Goal: Information Seeking & Learning: Check status

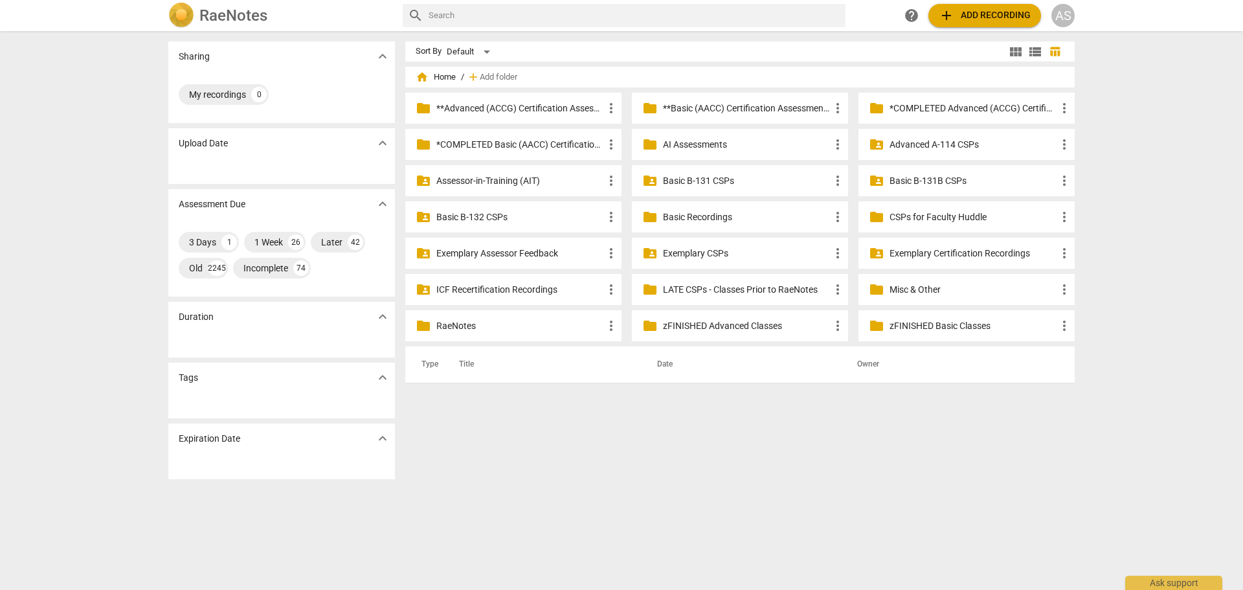
click at [1072, 14] on div "AS" at bounding box center [1063, 15] width 23 height 23
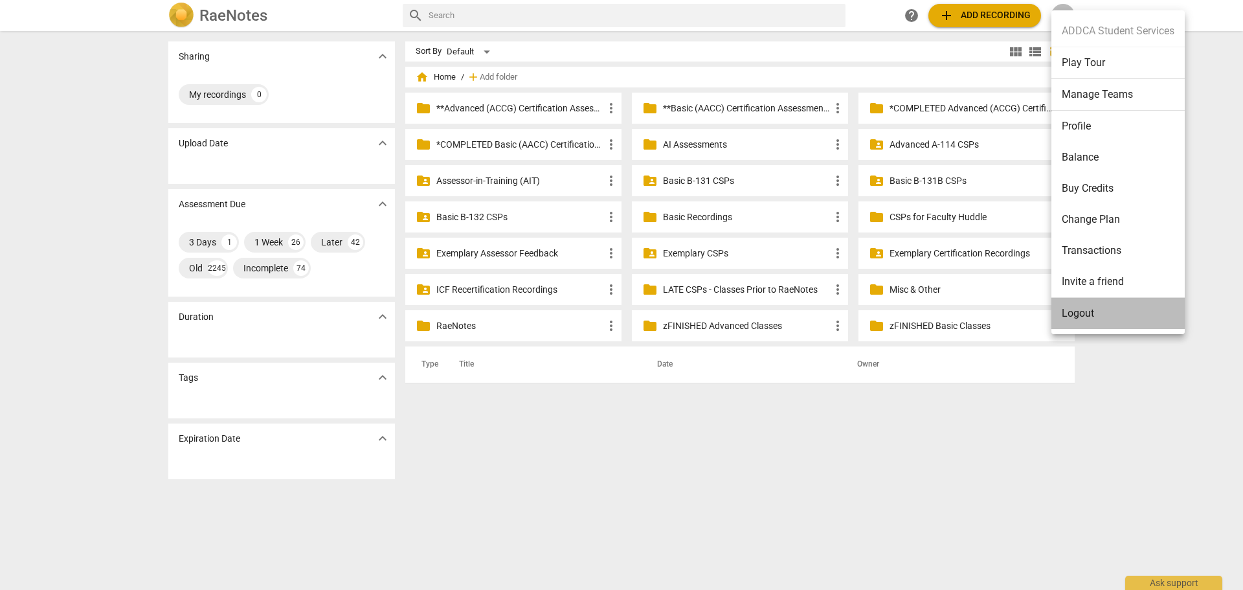
click at [1115, 313] on li "Logout" at bounding box center [1118, 313] width 133 height 31
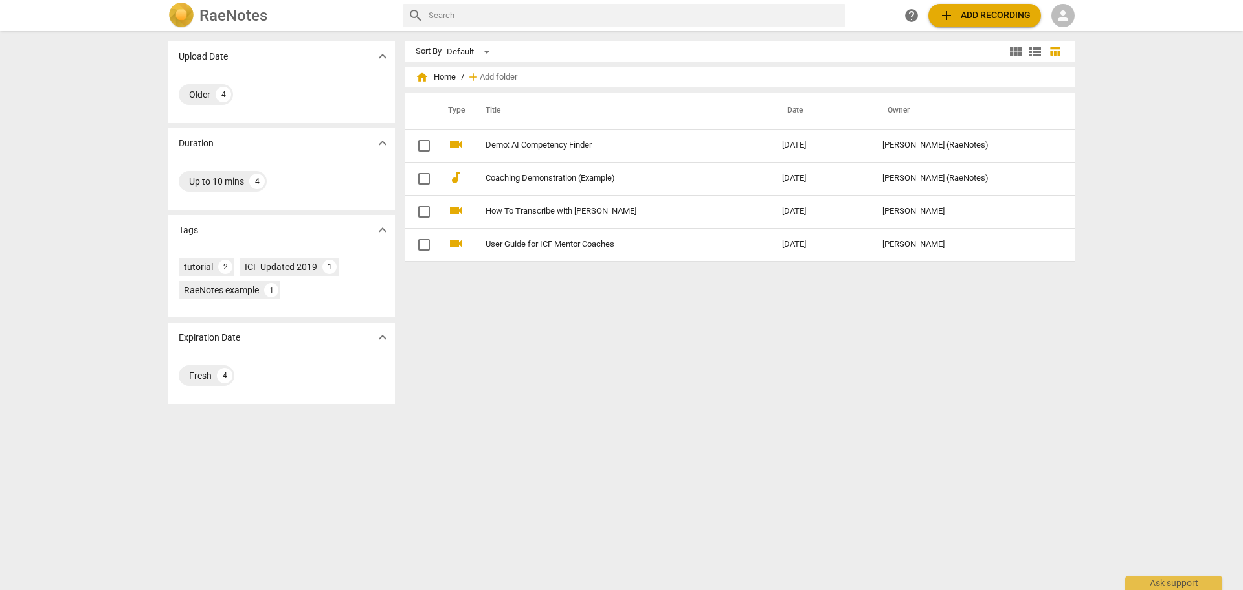
click at [1072, 21] on div "person" at bounding box center [1063, 15] width 23 height 23
click at [1149, 80] on div at bounding box center [621, 295] width 1243 height 590
click at [1069, 14] on span "person" at bounding box center [1064, 16] width 16 height 16
drag, startPoint x: 1085, startPoint y: 37, endPoint x: 1122, endPoint y: 108, distance: 79.9
click at [1122, 108] on div "Login" at bounding box center [621, 295] width 1243 height 590
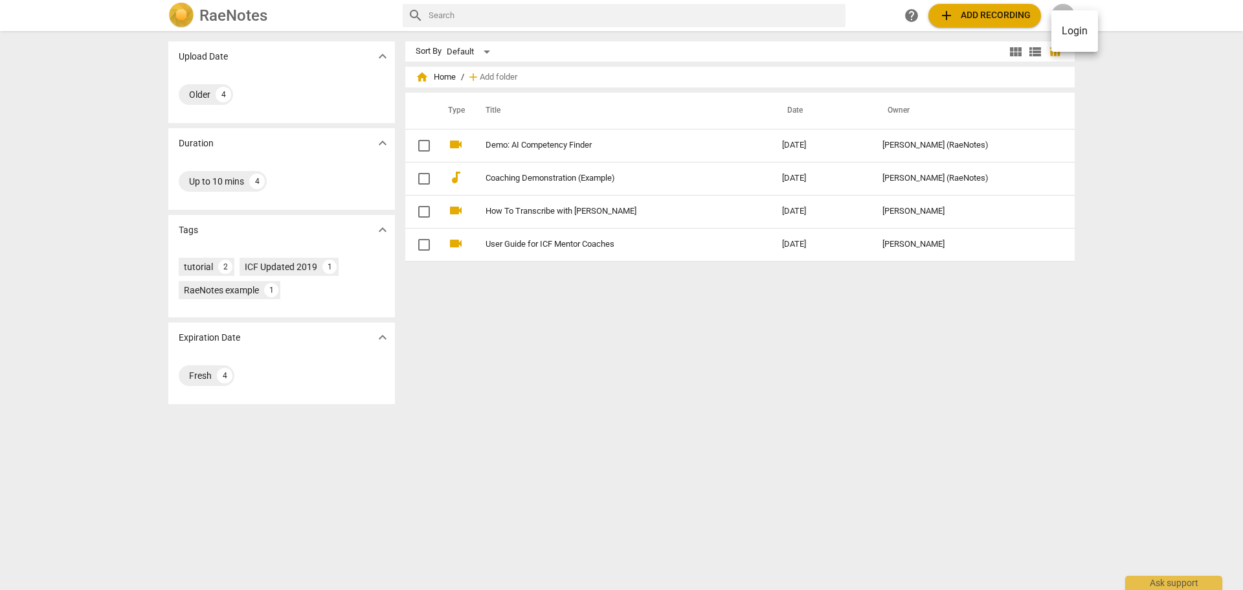
click at [1077, 27] on li "Login" at bounding box center [1075, 31] width 47 height 31
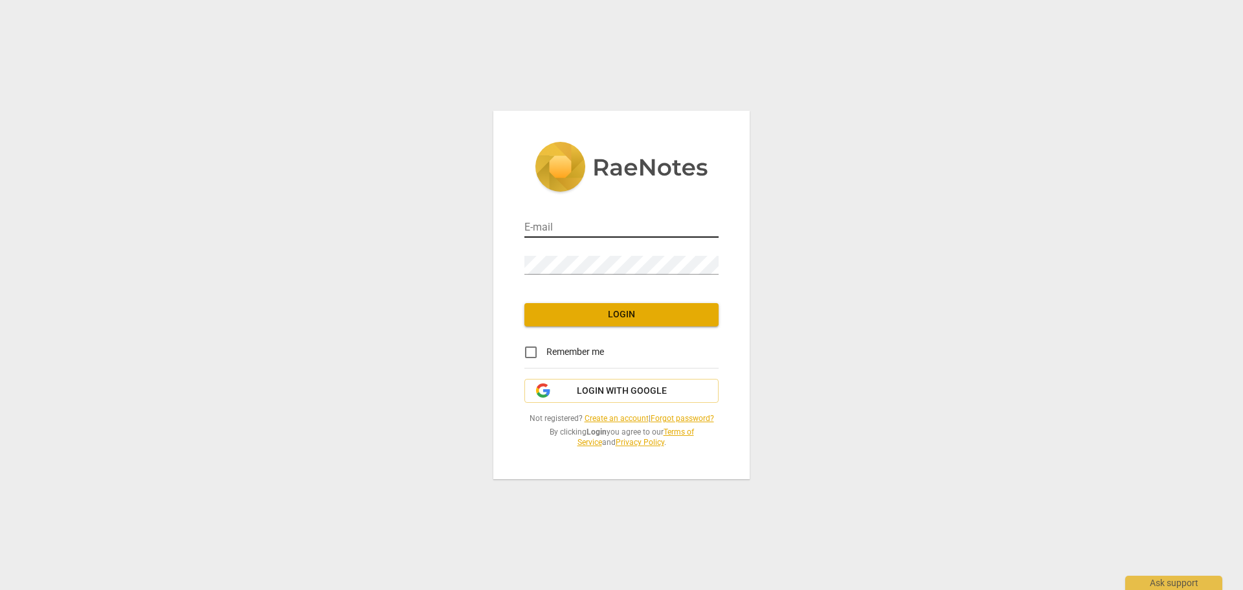
type input "[PERSON_NAME][EMAIL_ADDRESS][PERSON_NAME][DOMAIN_NAME]"
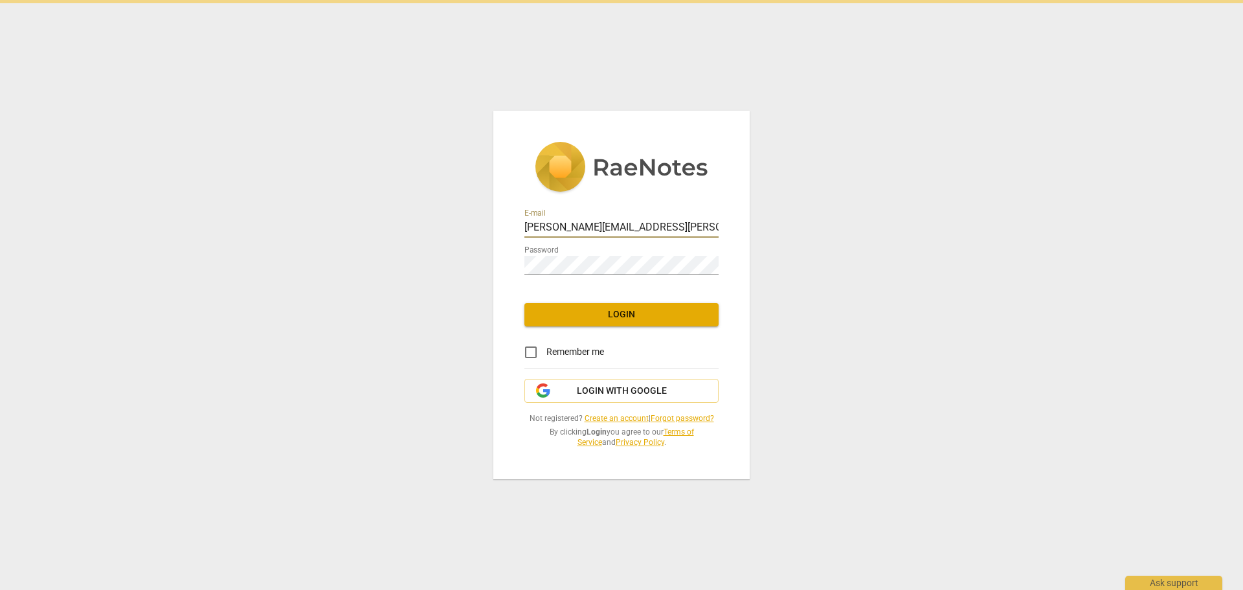
click at [602, 232] on input "[PERSON_NAME][EMAIL_ADDRESS][PERSON_NAME][DOMAIN_NAME]" at bounding box center [622, 228] width 194 height 19
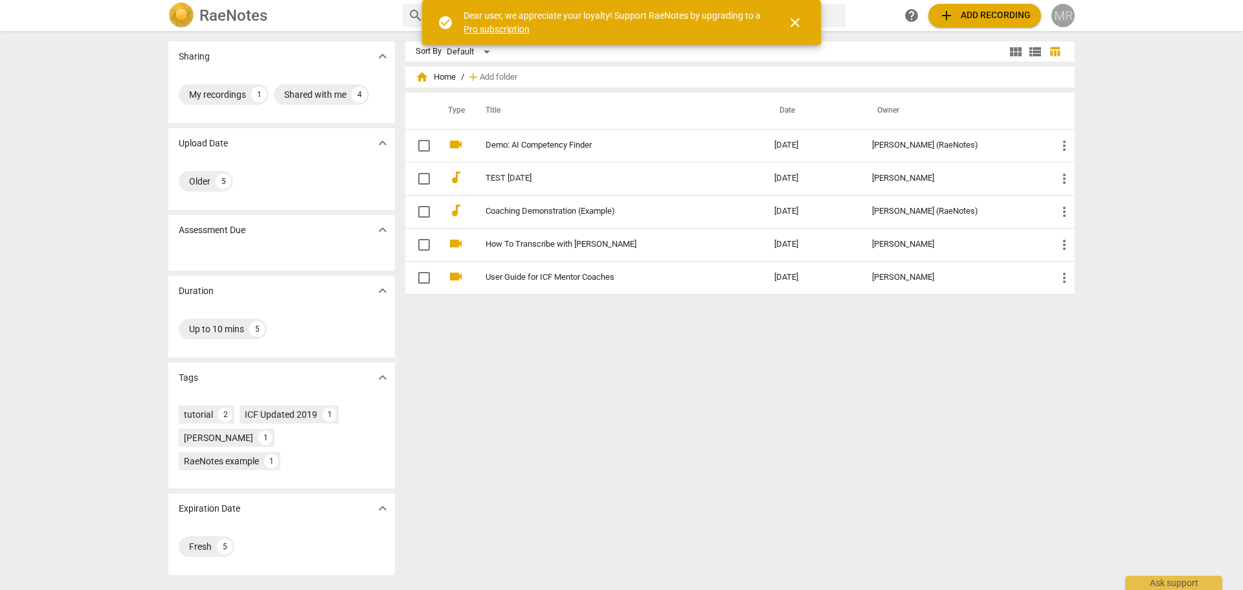
click at [1063, 14] on div "MR" at bounding box center [1063, 15] width 23 height 23
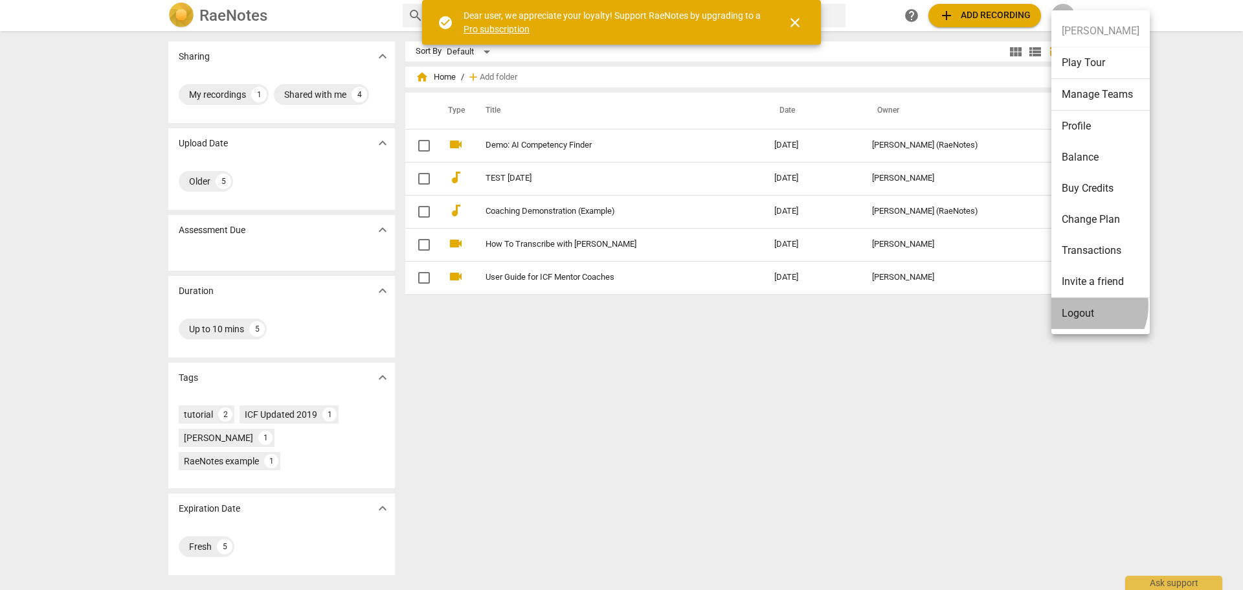
click at [1083, 306] on li "Logout" at bounding box center [1101, 313] width 98 height 31
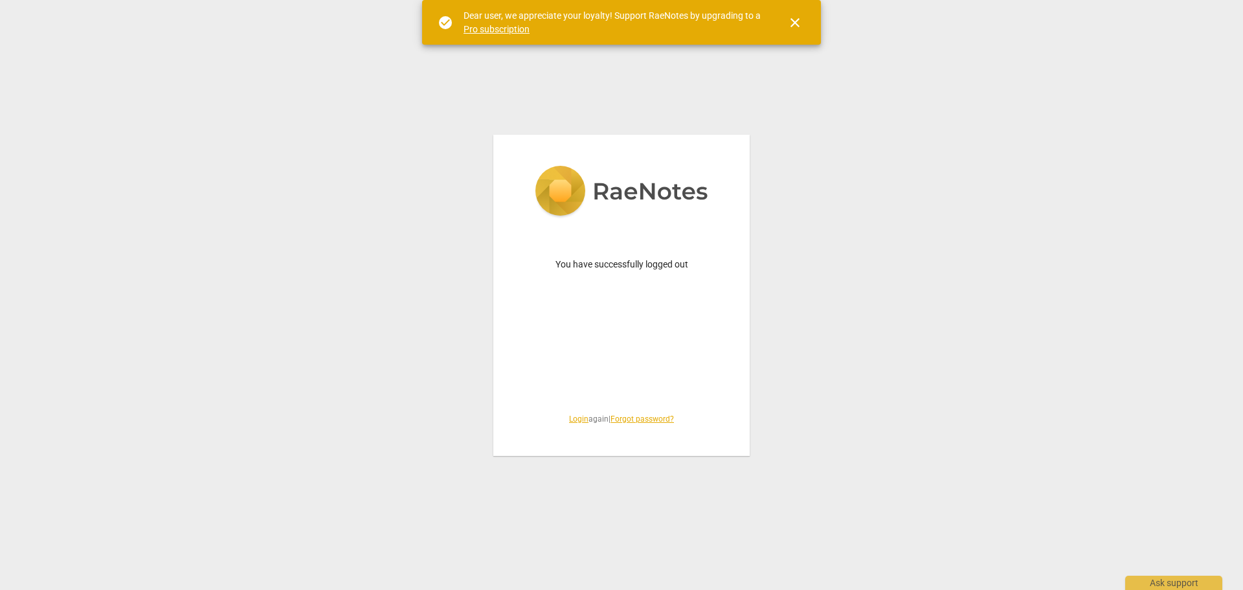
click at [572, 422] on link "Login" at bounding box center [578, 418] width 19 height 9
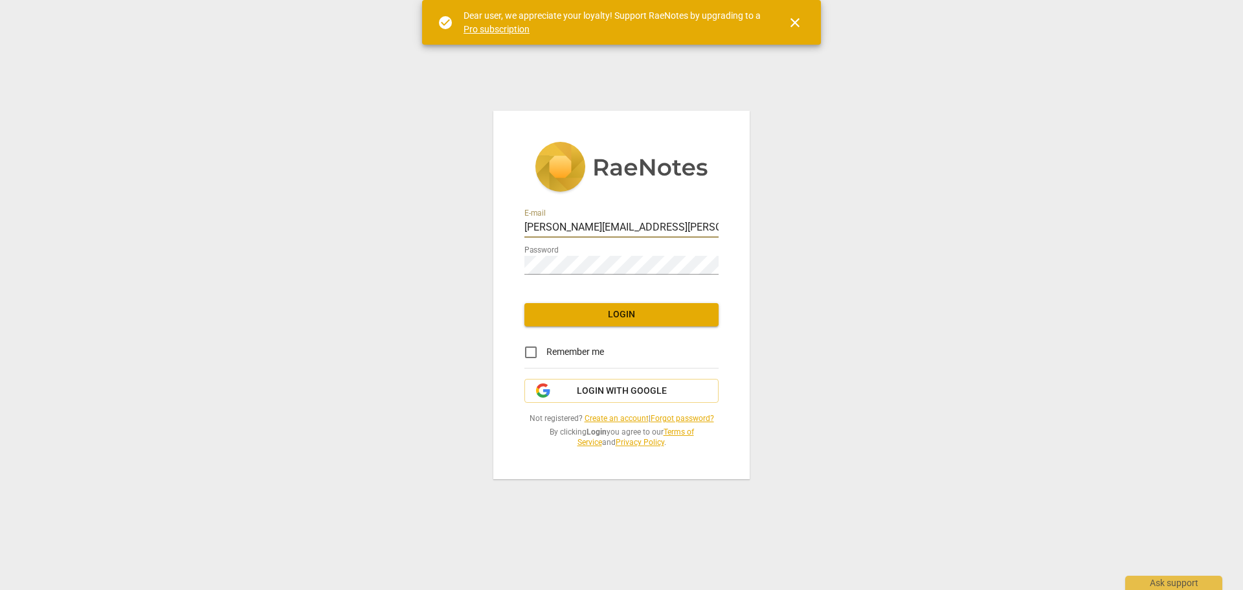
click at [607, 235] on input "[PERSON_NAME][EMAIL_ADDRESS][PERSON_NAME][DOMAIN_NAME]" at bounding box center [622, 228] width 194 height 19
click at [610, 227] on input "[PERSON_NAME][EMAIL_ADDRESS][PERSON_NAME][DOMAIN_NAME]" at bounding box center [622, 228] width 194 height 19
type input "[EMAIL_ADDRESS][DOMAIN_NAME]"
click at [620, 317] on span "Login" at bounding box center [622, 314] width 174 height 13
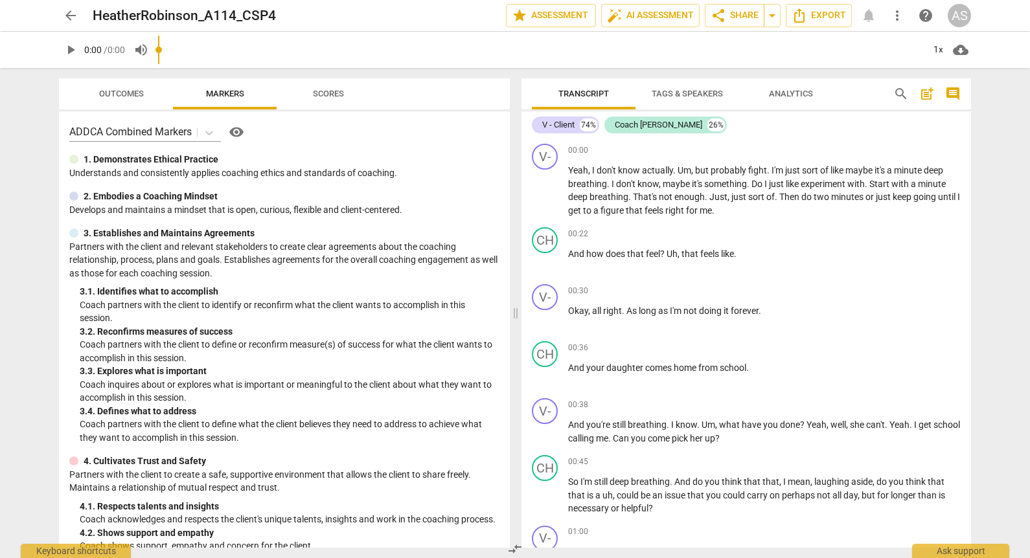
click at [67, 17] on span "arrow_back" at bounding box center [71, 16] width 16 height 16
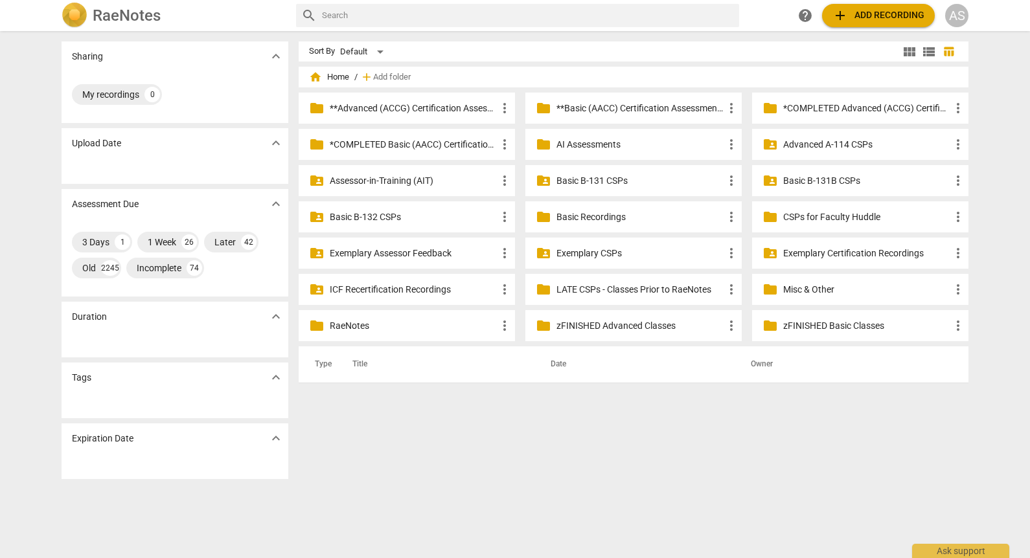
click at [829, 148] on p "Advanced A-114 CSPs" at bounding box center [866, 145] width 167 height 14
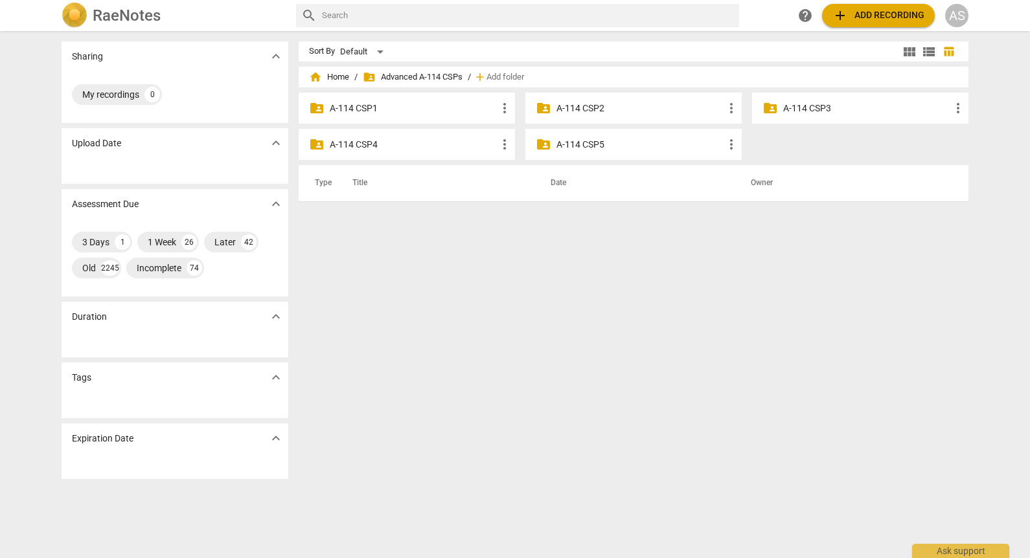
click at [426, 148] on p "A-114 CSP4" at bounding box center [413, 145] width 167 height 14
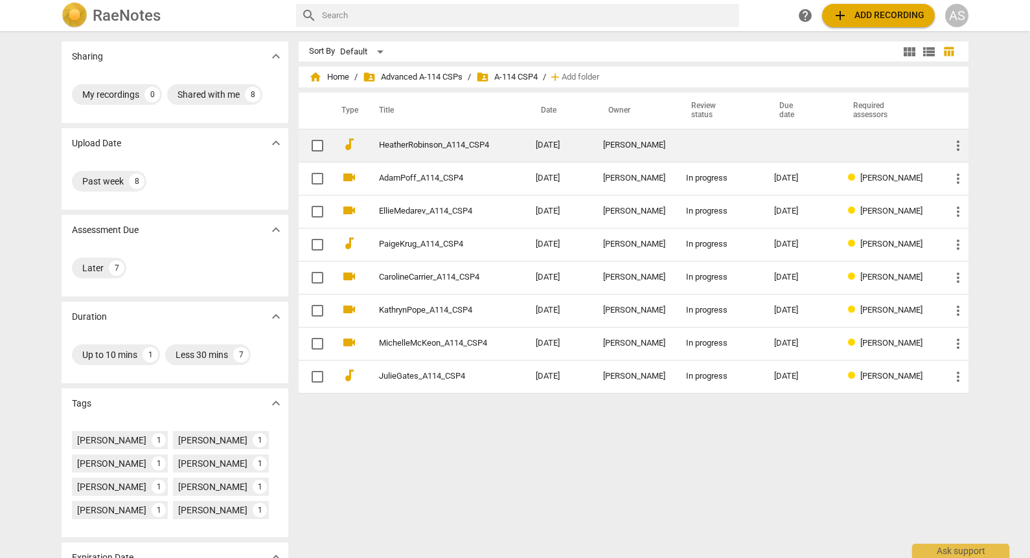
click at [453, 148] on link "HeatherRobinson_A114_CSP4" at bounding box center [434, 146] width 110 height 10
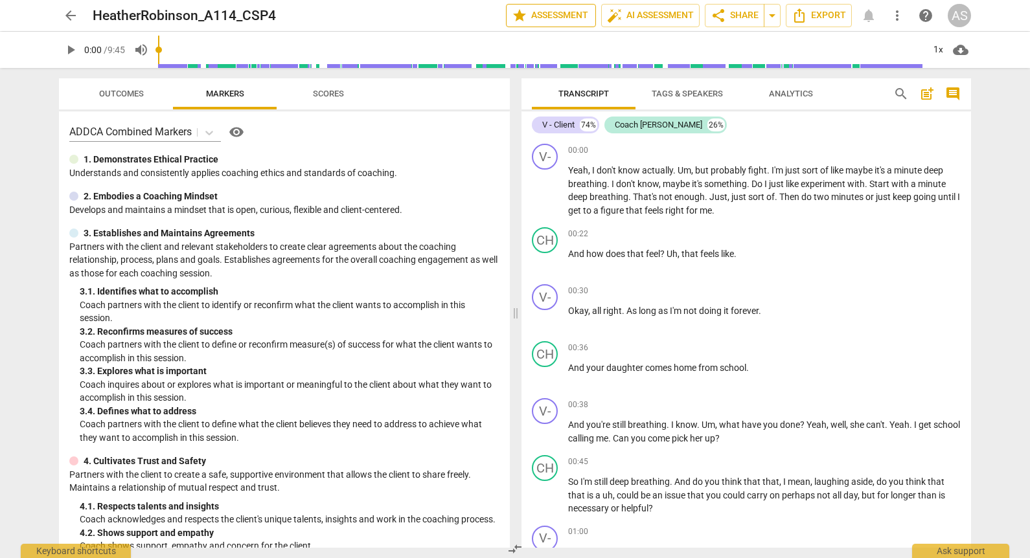
click at [589, 14] on button "star Assessment" at bounding box center [551, 15] width 90 height 23
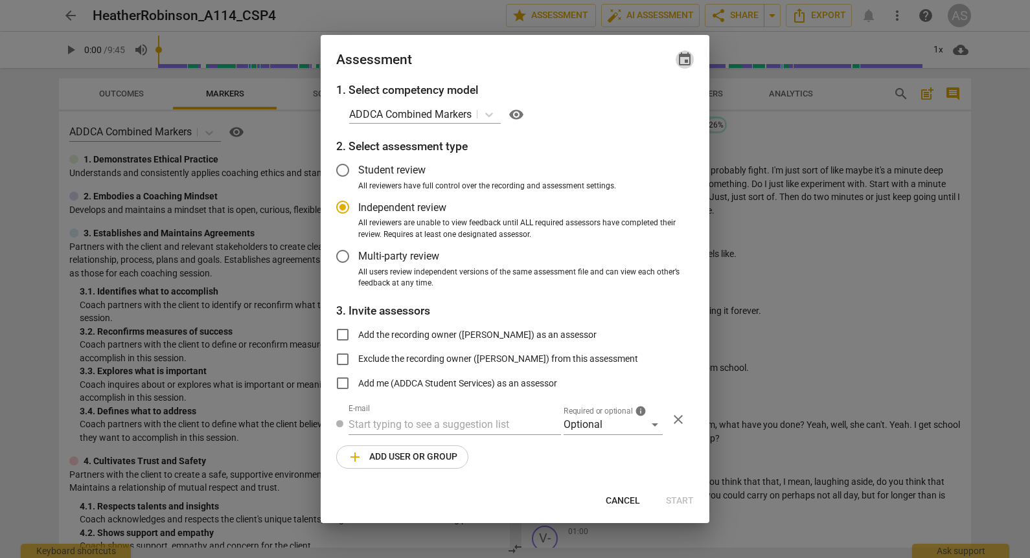
click at [683, 65] on span "event" at bounding box center [685, 60] width 16 height 16
radio input "false"
click at [614, 137] on div at bounding box center [515, 279] width 1030 height 558
drag, startPoint x: 662, startPoint y: 58, endPoint x: 672, endPoint y: 61, distance: 9.4
click at [665, 58] on div "Assessment event" at bounding box center [514, 60] width 357 height 18
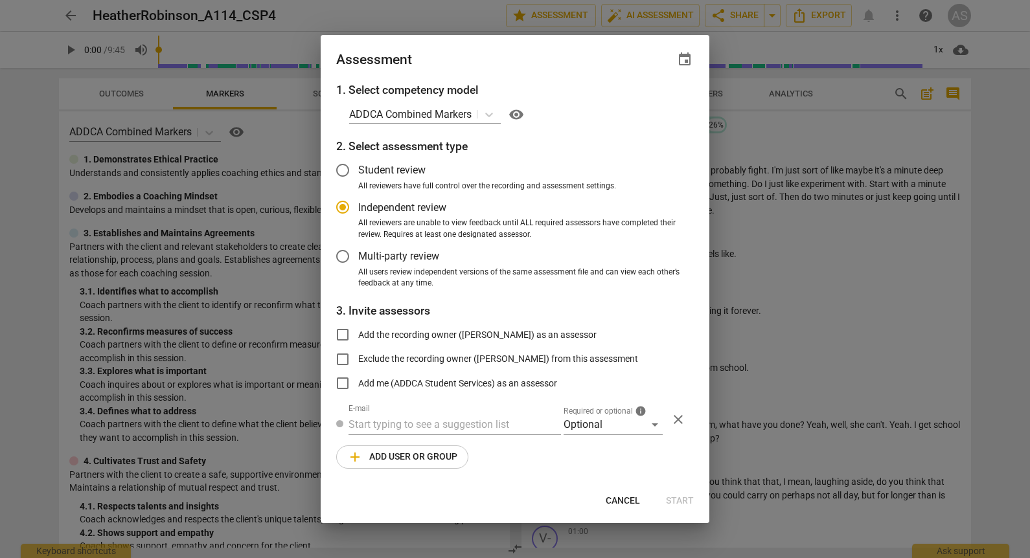
click at [673, 62] on div "Assessment event" at bounding box center [514, 60] width 357 height 18
click at [678, 63] on span "event" at bounding box center [684, 60] width 18 height 16
click at [646, 100] on input "date" at bounding box center [606, 104] width 91 height 19
type input "2025-10-08"
click at [605, 468] on div at bounding box center [515, 279] width 1030 height 558
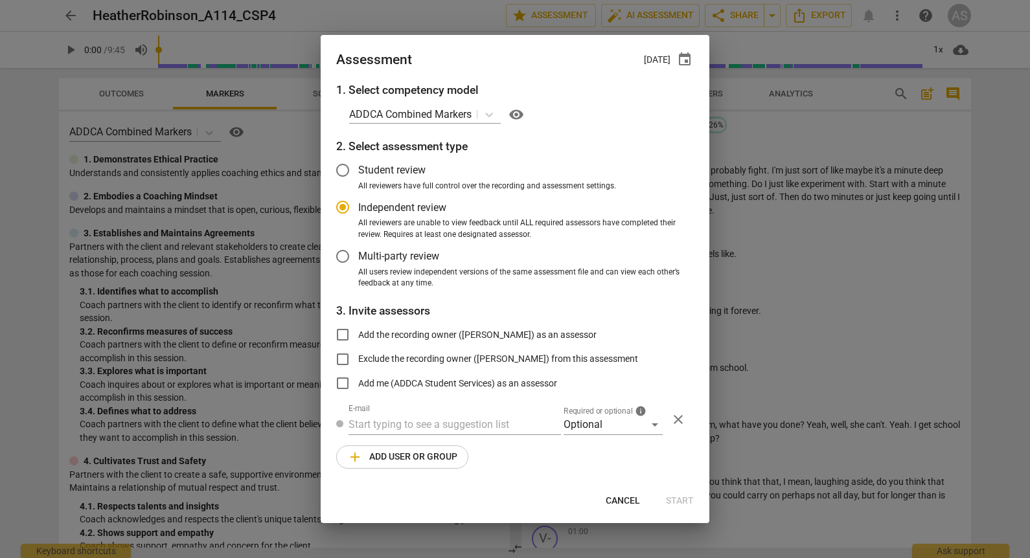
click at [597, 404] on div "Required or optional info Optional" at bounding box center [612, 419] width 99 height 31
click at [596, 418] on div "Optional" at bounding box center [612, 424] width 99 height 21
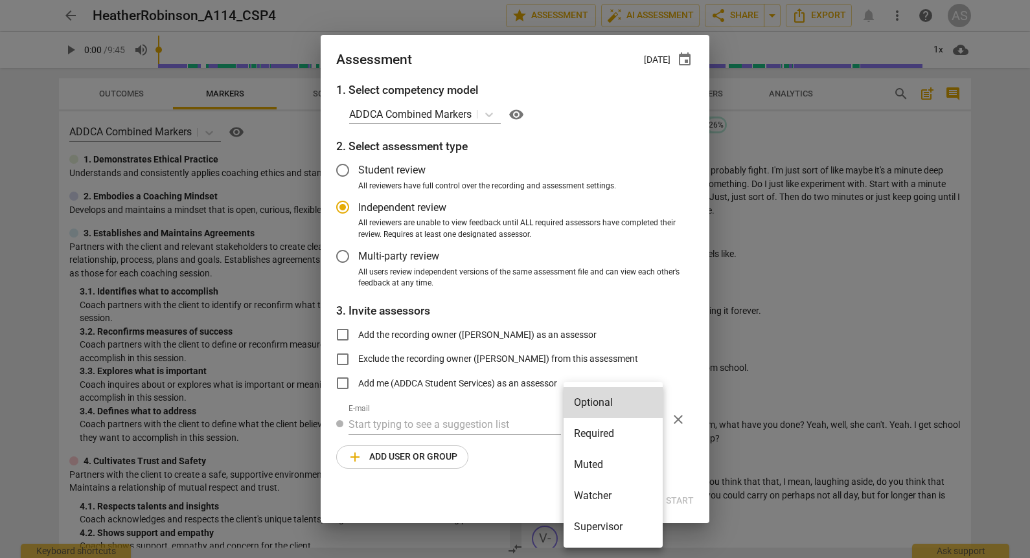
click at [596, 438] on li "Required" at bounding box center [612, 433] width 99 height 31
radio input "false"
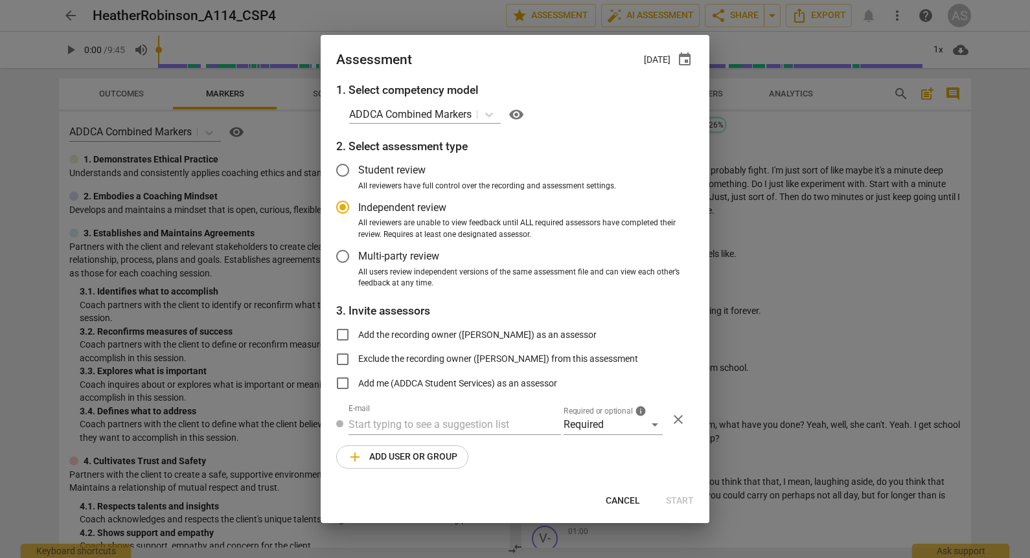
click at [465, 421] on input "text" at bounding box center [454, 424] width 212 height 21
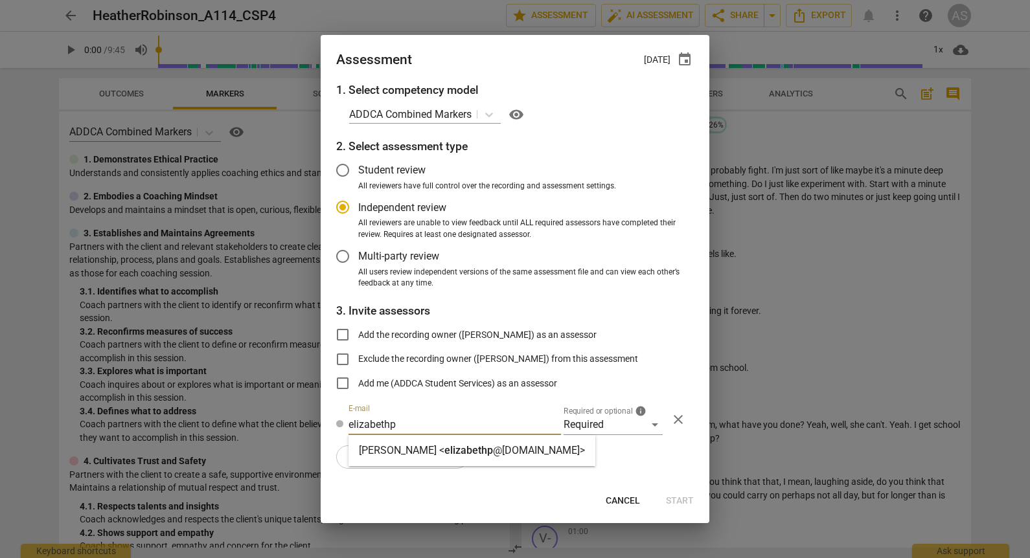
type input "elizabethp"
click at [480, 462] on div "Elizabeth Paparo < elizabethp @addca.com>" at bounding box center [471, 450] width 247 height 31
radio input "false"
type input "Elizabeth Paparo <elizabethp@addca.com>"
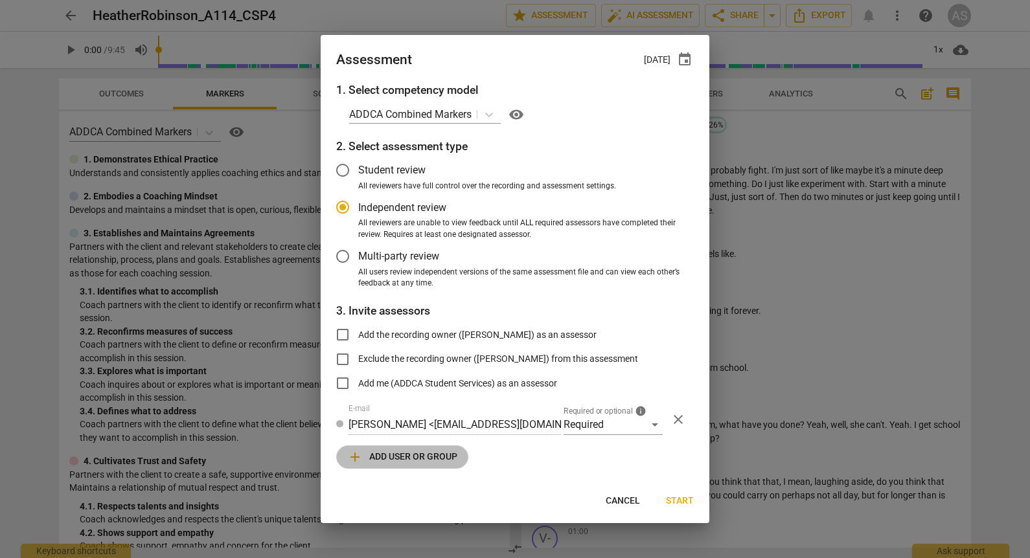
click at [420, 451] on span "add Add user or group" at bounding box center [402, 457] width 110 height 16
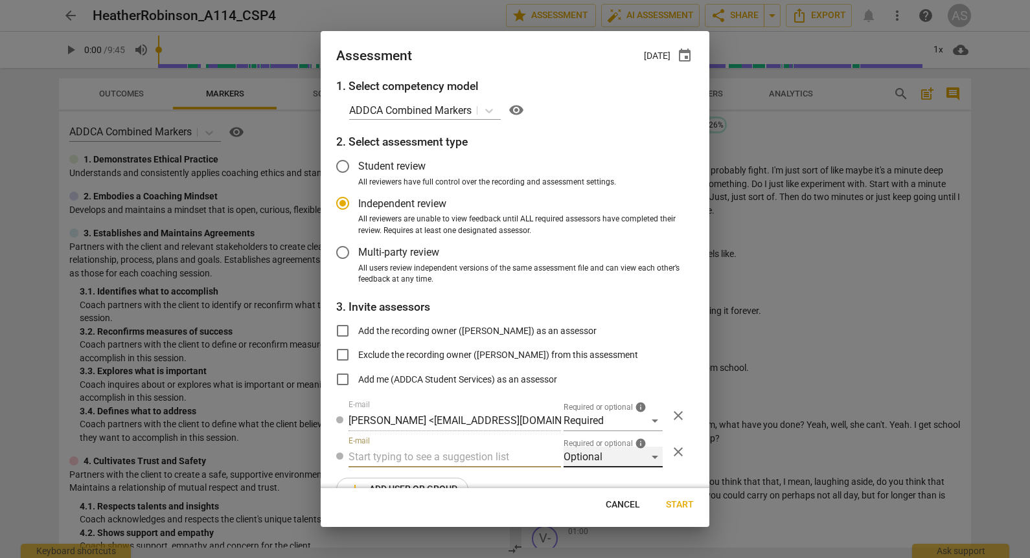
click at [571, 447] on div "Optional" at bounding box center [612, 457] width 99 height 21
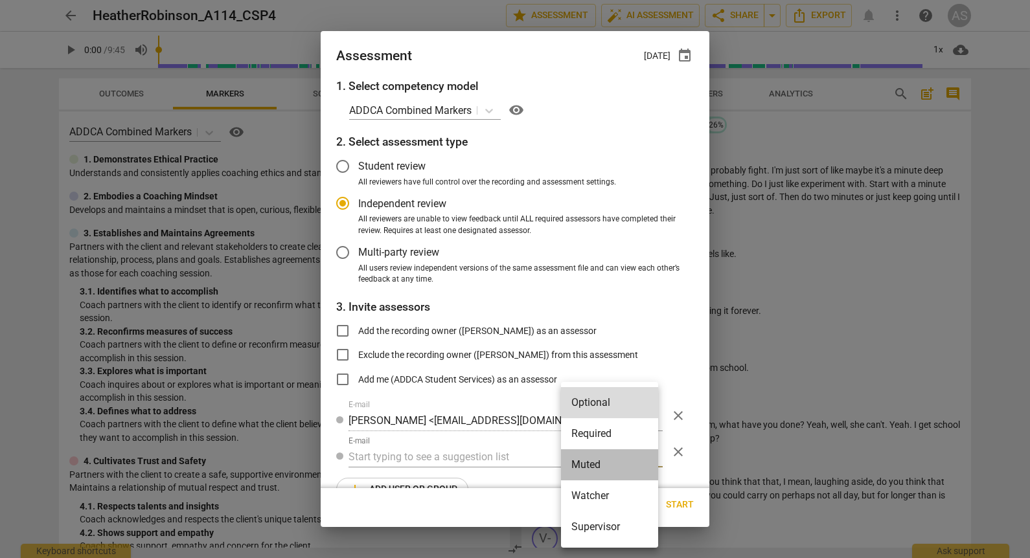
click at [587, 466] on li "Muted" at bounding box center [609, 464] width 97 height 31
radio input "false"
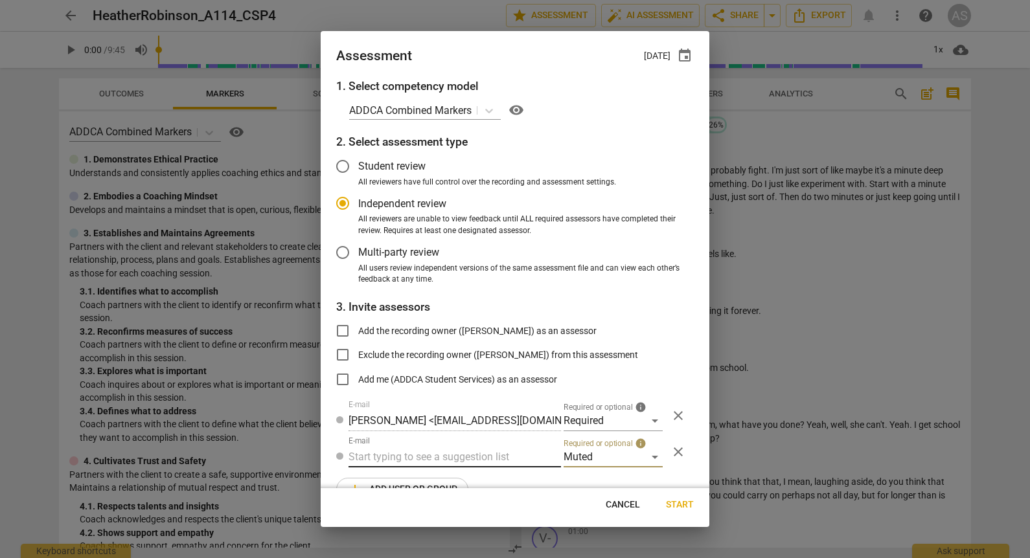
click at [470, 456] on input "text" at bounding box center [454, 457] width 212 height 21
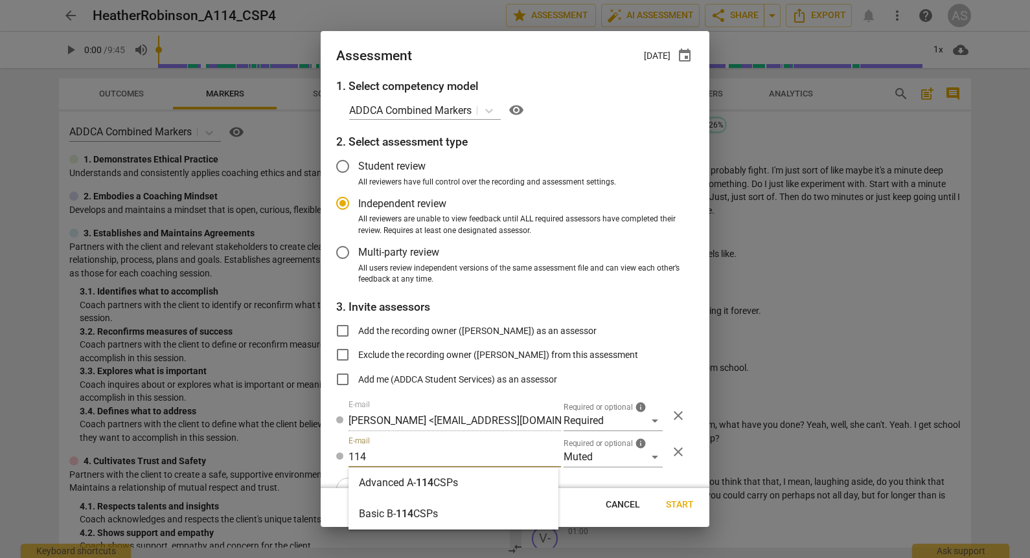
type input "114"
click at [468, 473] on div "Advanced A- 114 CSPs" at bounding box center [453, 483] width 210 height 31
radio input "false"
type input "Advanced A-114 CSPs"
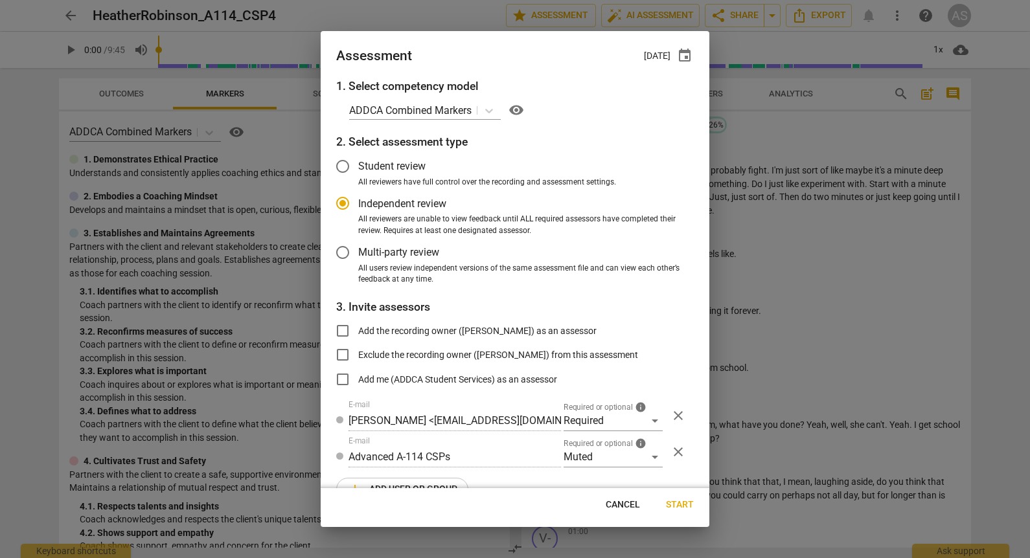
click at [685, 503] on span "Start" at bounding box center [680, 505] width 28 height 13
radio input "false"
type input "Caroline Carrier <caroline.carrier@proton.me>"
type input "Michelle McKeon <michelle@atriumacademics.com>"
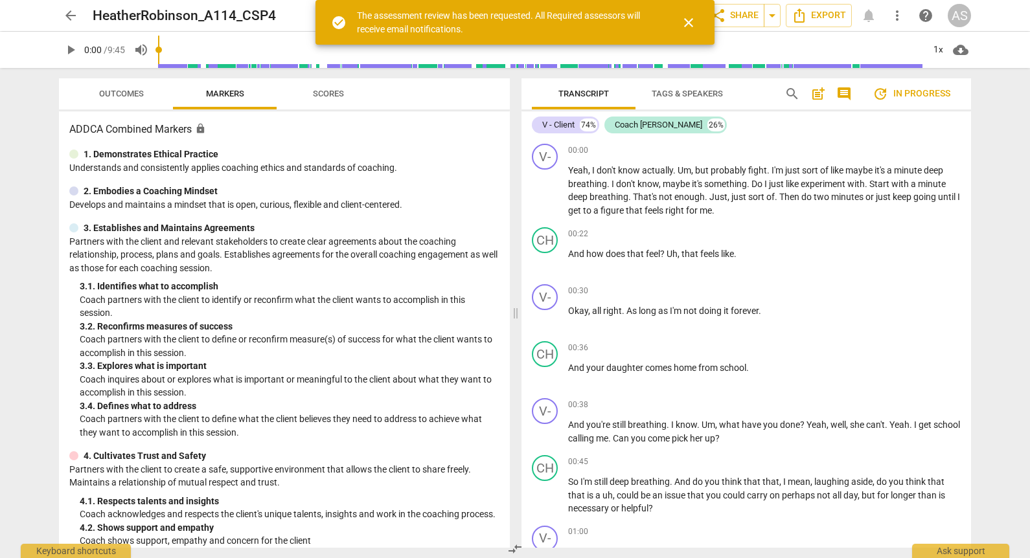
click at [62, 15] on span "arrow_back" at bounding box center [70, 16] width 23 height 16
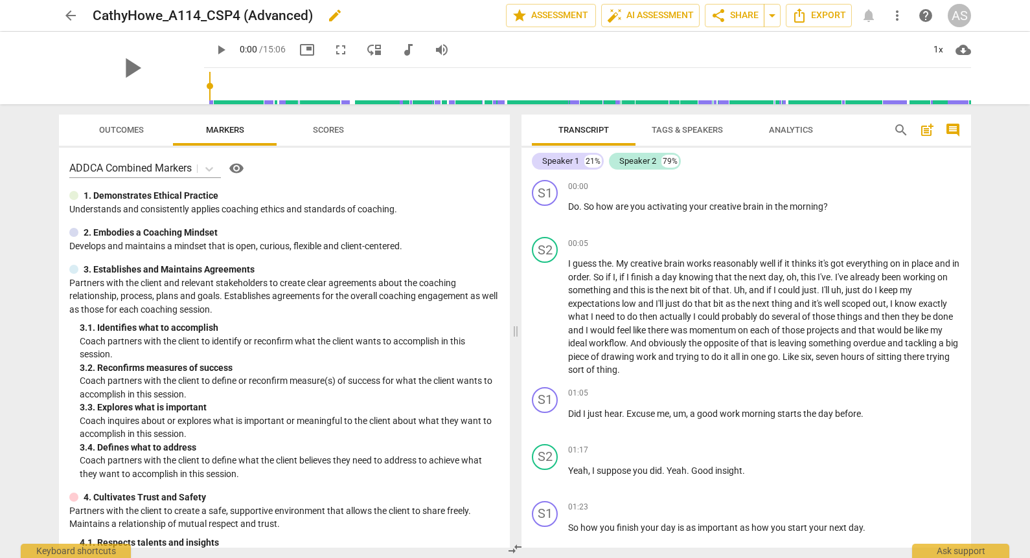
click at [335, 17] on span "edit" at bounding box center [335, 16] width 16 height 16
drag, startPoint x: 339, startPoint y: 10, endPoint x: 264, endPoint y: 14, distance: 75.2
click at [244, 8] on input "CathyHowe_A114_CSP4 (Advanced)" at bounding box center [271, 15] width 356 height 25
type input "CathyHowe_A114_CSP4"
drag, startPoint x: 453, startPoint y: 19, endPoint x: 447, endPoint y: 23, distance: 7.0
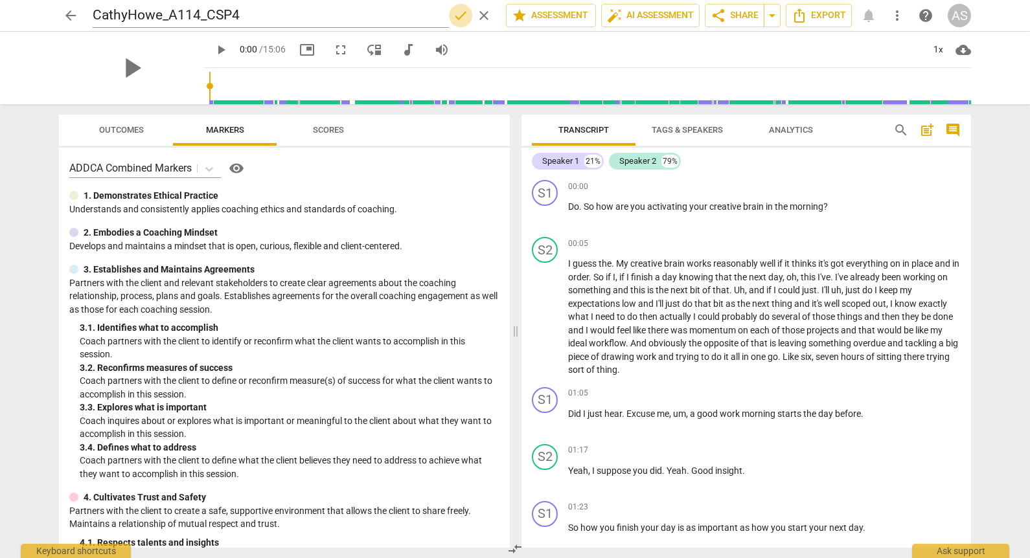
click at [454, 19] on span "done" at bounding box center [461, 16] width 16 height 16
click at [65, 11] on span "arrow_back" at bounding box center [71, 16] width 16 height 16
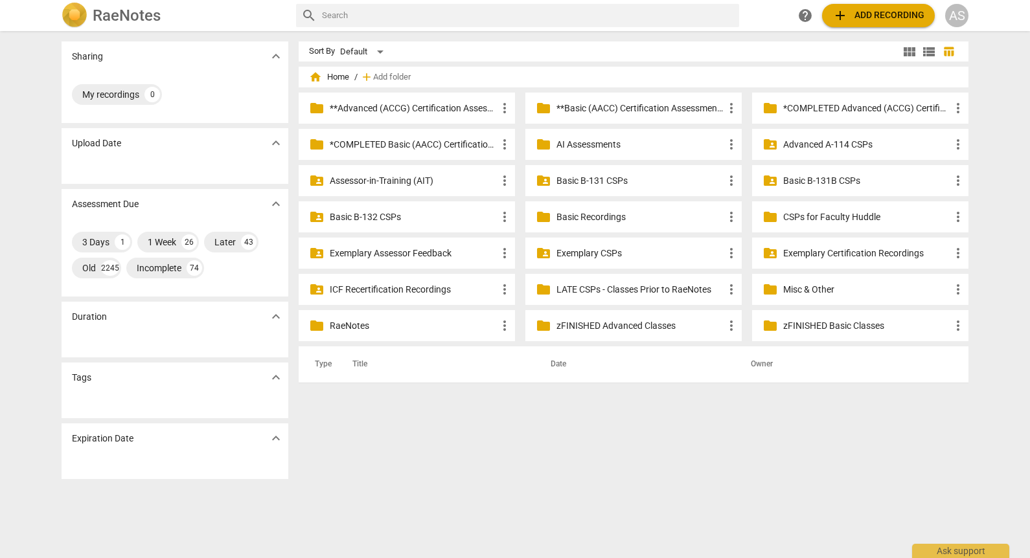
click at [824, 138] on p "Advanced A-114 CSPs" at bounding box center [866, 145] width 167 height 14
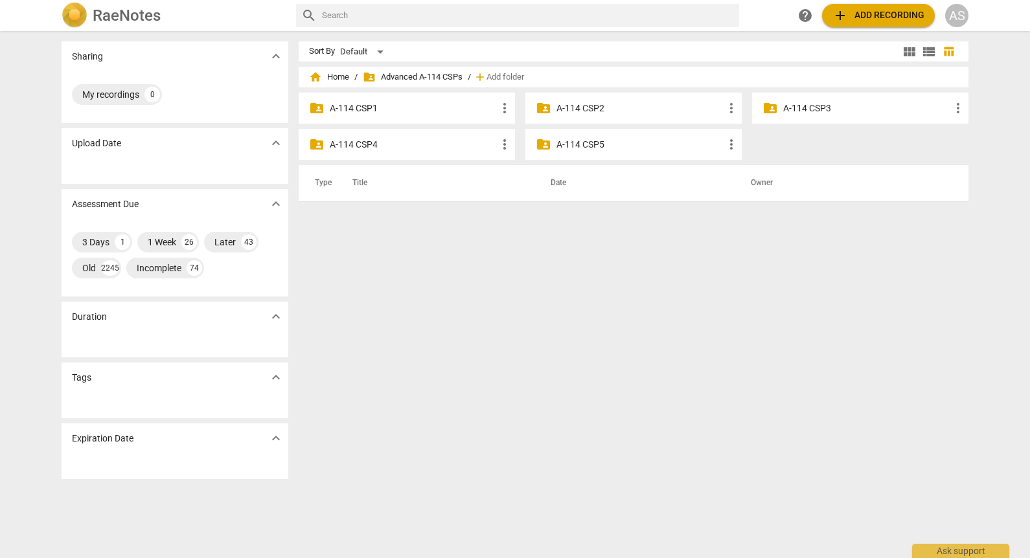
click at [403, 146] on p "A-114 CSP4" at bounding box center [413, 145] width 167 height 14
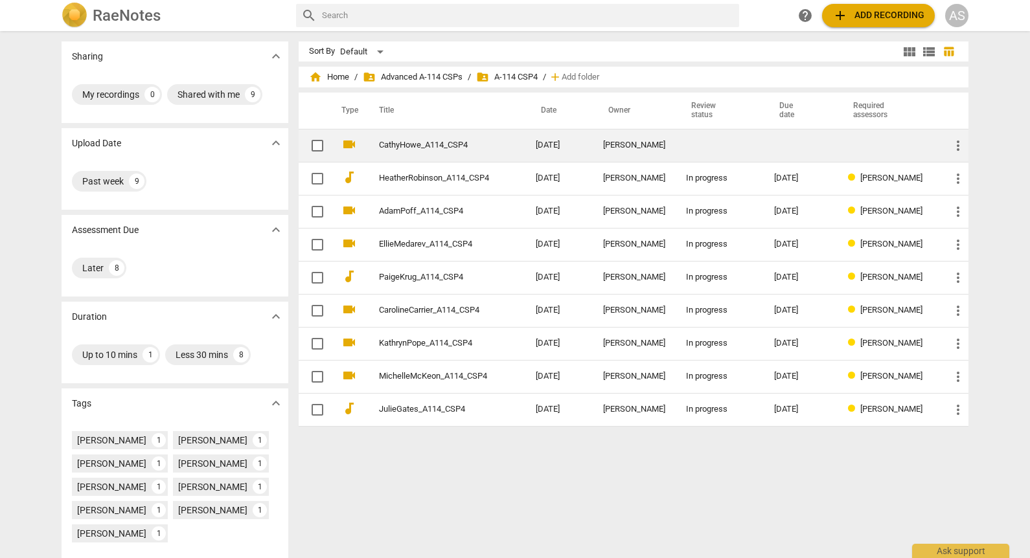
click at [431, 143] on link "CathyHowe_A114_CSP4" at bounding box center [434, 146] width 110 height 10
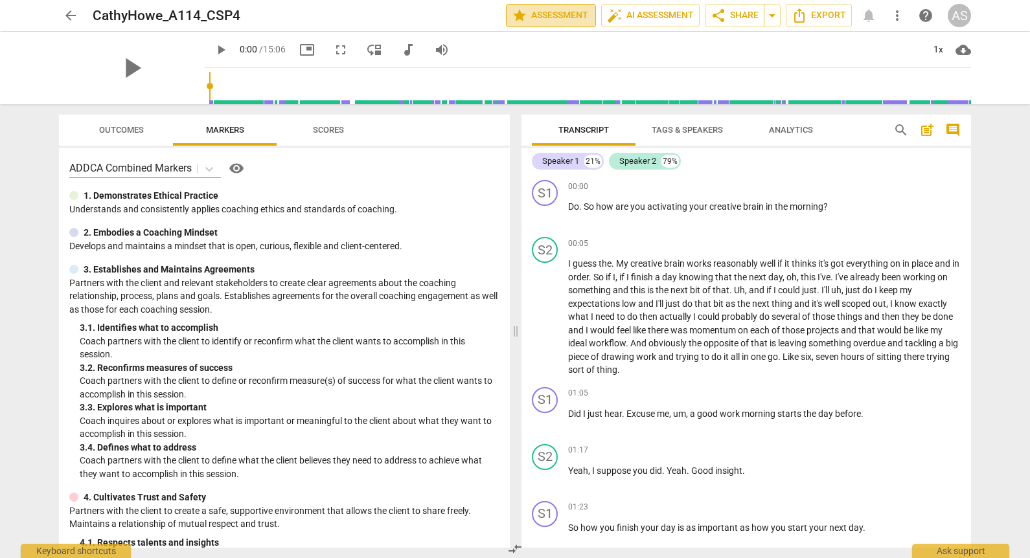
click at [534, 11] on span "star Assessment" at bounding box center [551, 16] width 78 height 16
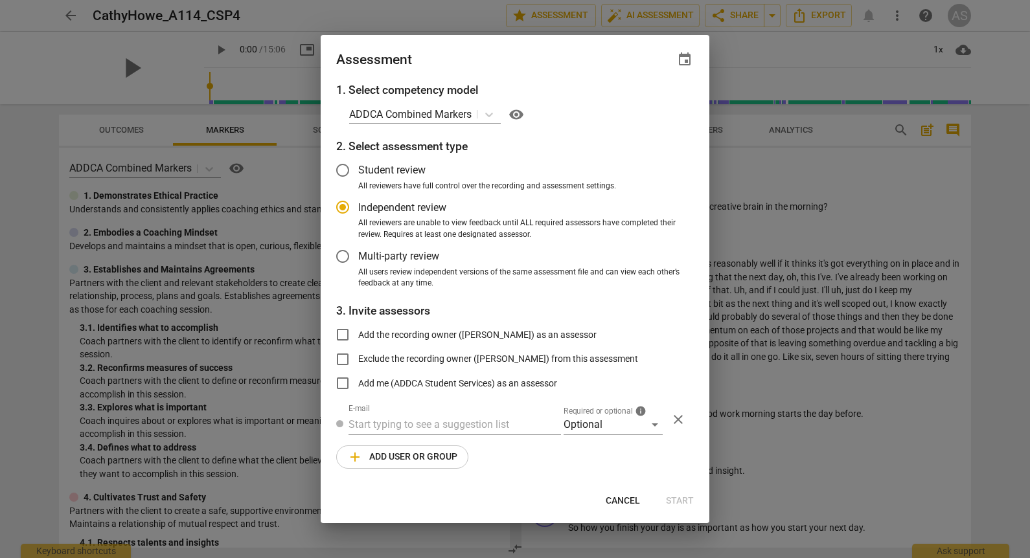
click at [681, 57] on span "event" at bounding box center [685, 60] width 16 height 16
radio input "false"
click at [647, 99] on input "date" at bounding box center [606, 104] width 91 height 19
type input "2025-10-08"
click at [504, 72] on div at bounding box center [515, 279] width 1030 height 558
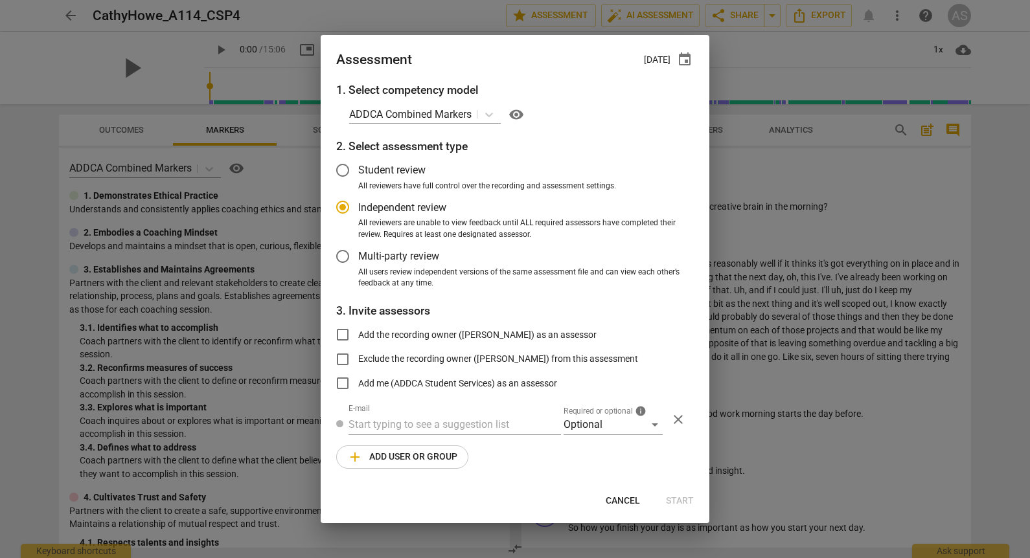
click at [609, 413] on span "Required or optional" at bounding box center [597, 411] width 69 height 8
click at [606, 427] on div "Optional" at bounding box center [612, 424] width 99 height 21
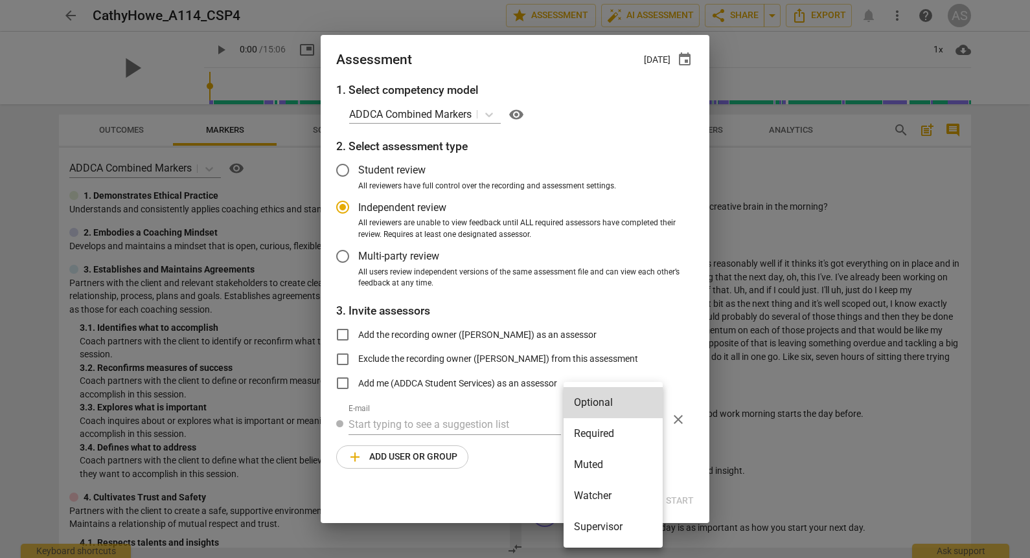
click at [602, 434] on li "Required" at bounding box center [612, 433] width 99 height 31
radio input "false"
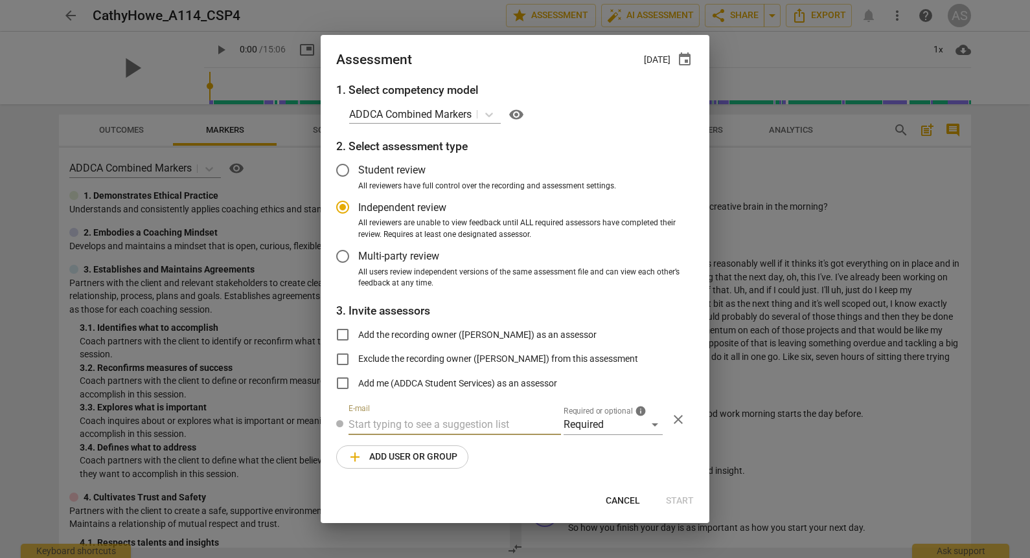
click at [502, 429] on input "text" at bounding box center [454, 424] width 212 height 21
type input "lynn@add"
click at [549, 450] on strong "ca.com>" at bounding box center [590, 450] width 83 height 12
radio input "false"
type input "Lynn Shumaker <lynn@addca.com>"
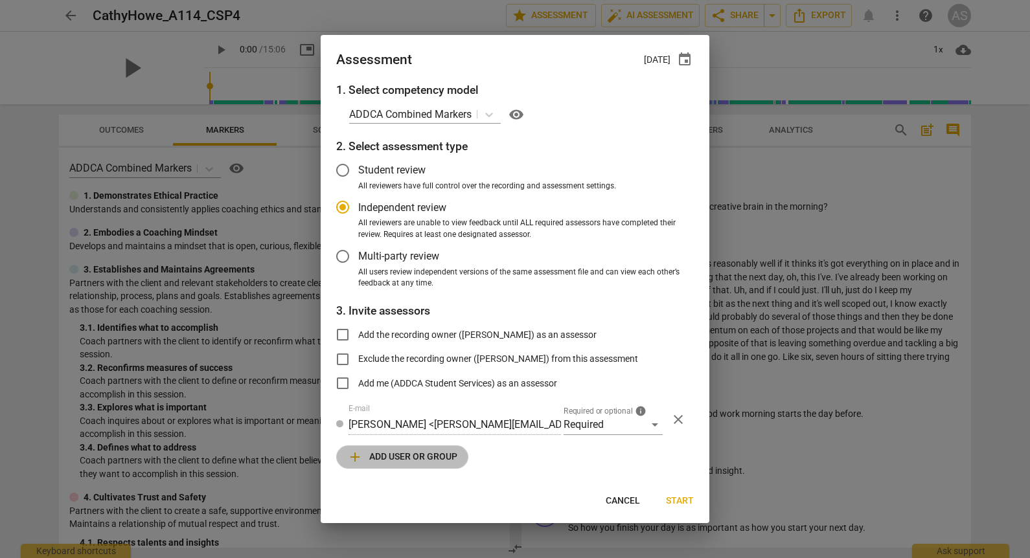
click at [452, 466] on button "add Add user or group" at bounding box center [402, 457] width 132 height 23
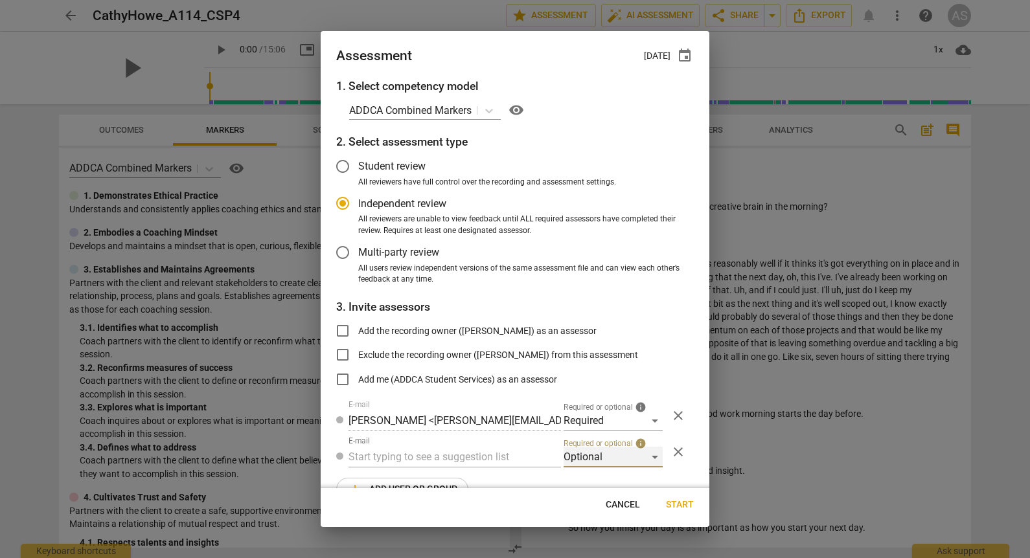
click at [587, 465] on div "Optional" at bounding box center [612, 457] width 99 height 21
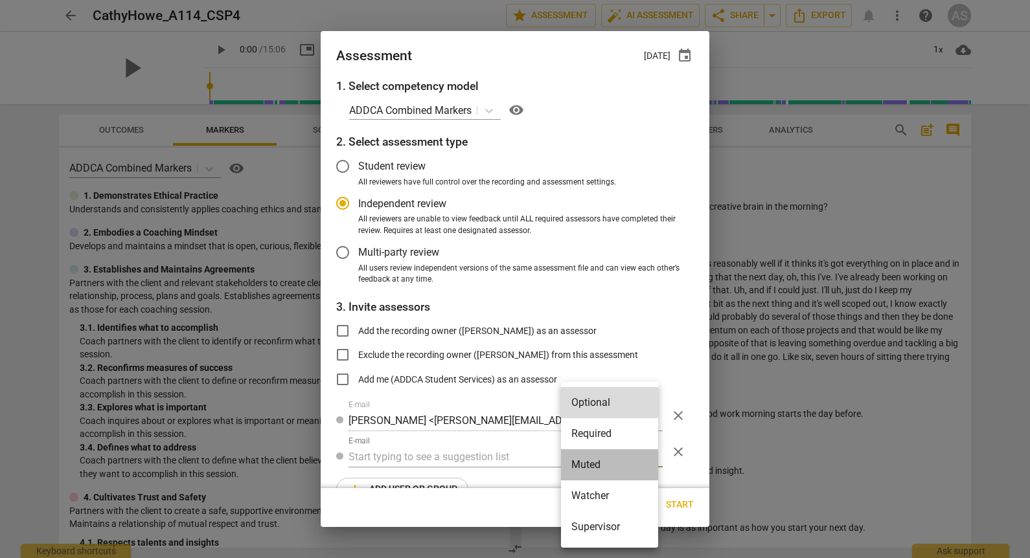
click at [591, 466] on li "Muted" at bounding box center [609, 464] width 97 height 31
radio input "false"
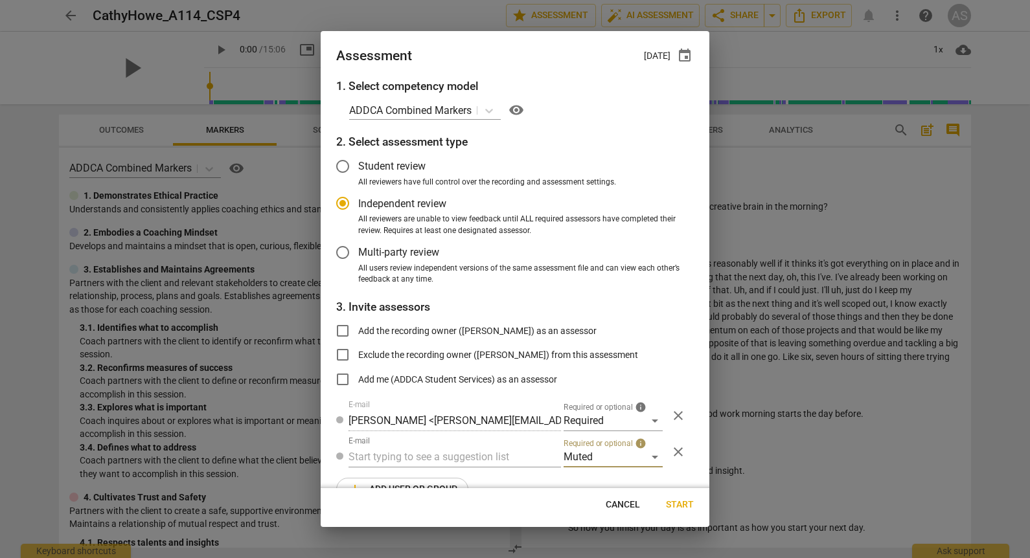
click at [469, 453] on input "text" at bounding box center [454, 457] width 212 height 21
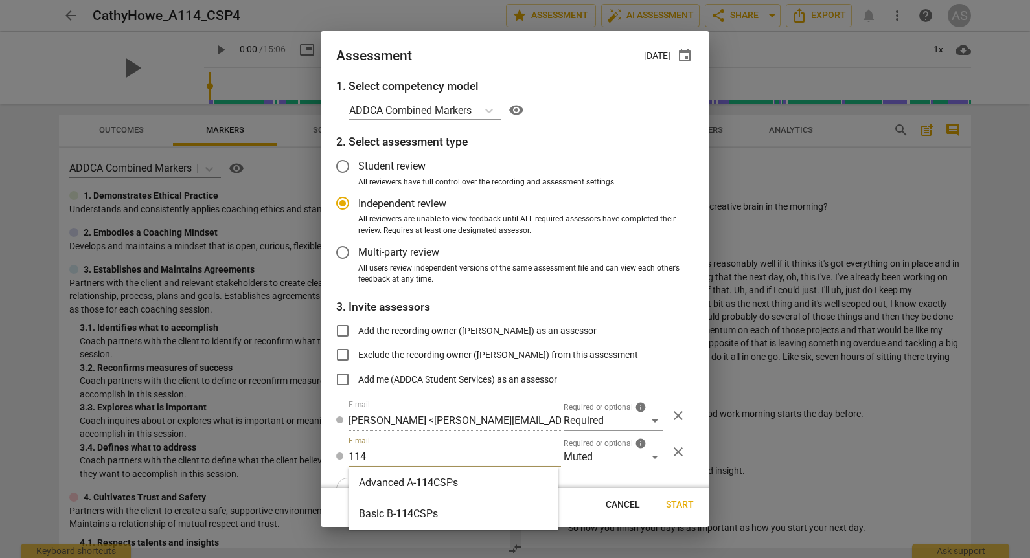
type input "114"
click at [446, 486] on strong "CSPs" at bounding box center [445, 483] width 25 height 12
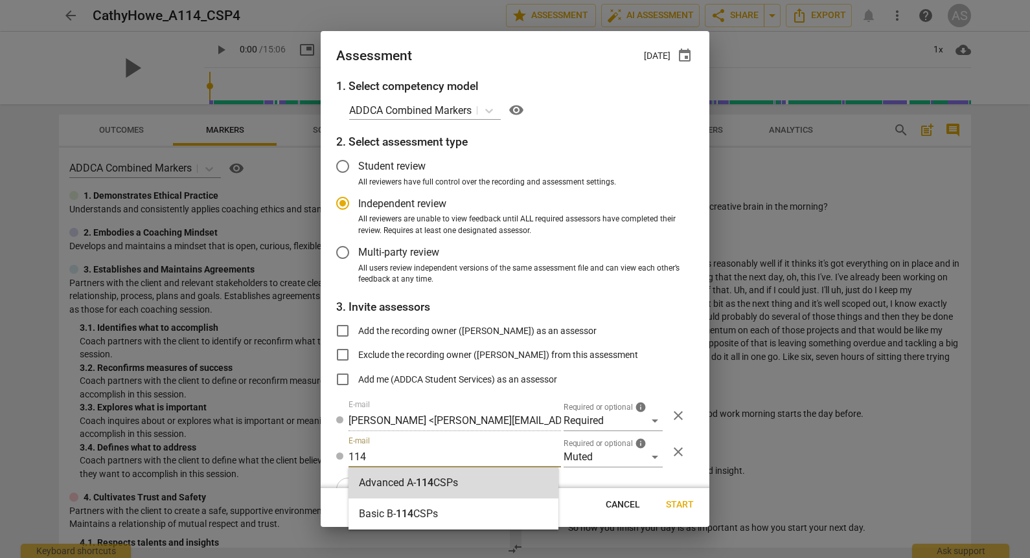
radio input "false"
type input "Advanced A-114 CSPs"
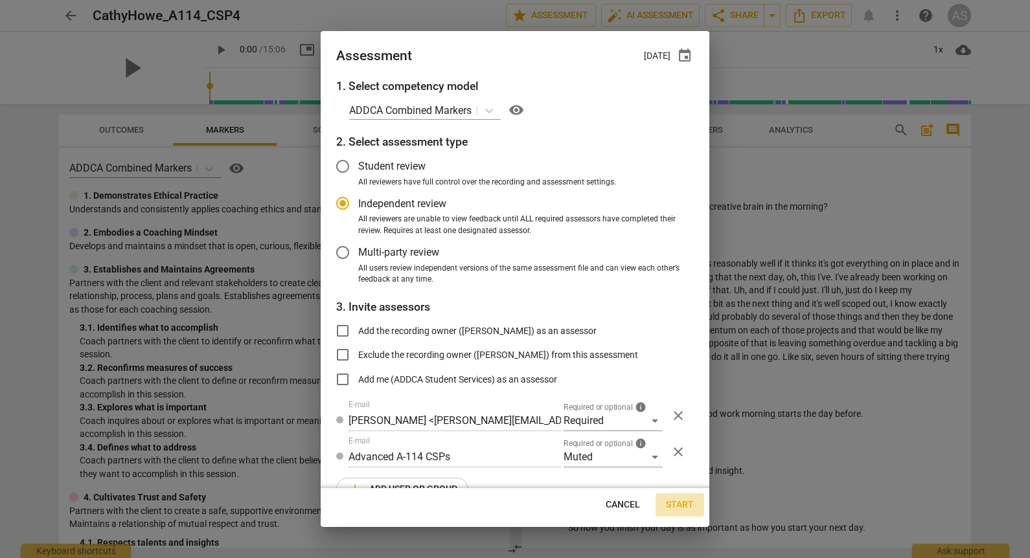
click at [682, 502] on span "Start" at bounding box center [680, 505] width 28 height 13
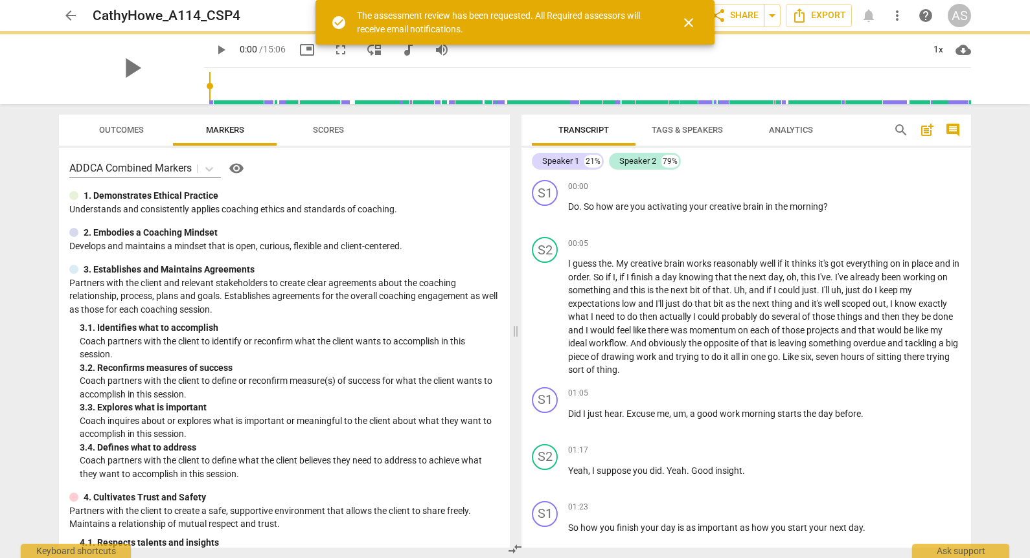
radio input "false"
type input "Caroline Carrier <caroline.carrier@proton.me>"
type input "Michelle McKeon <michelle@atriumacademics.com>"
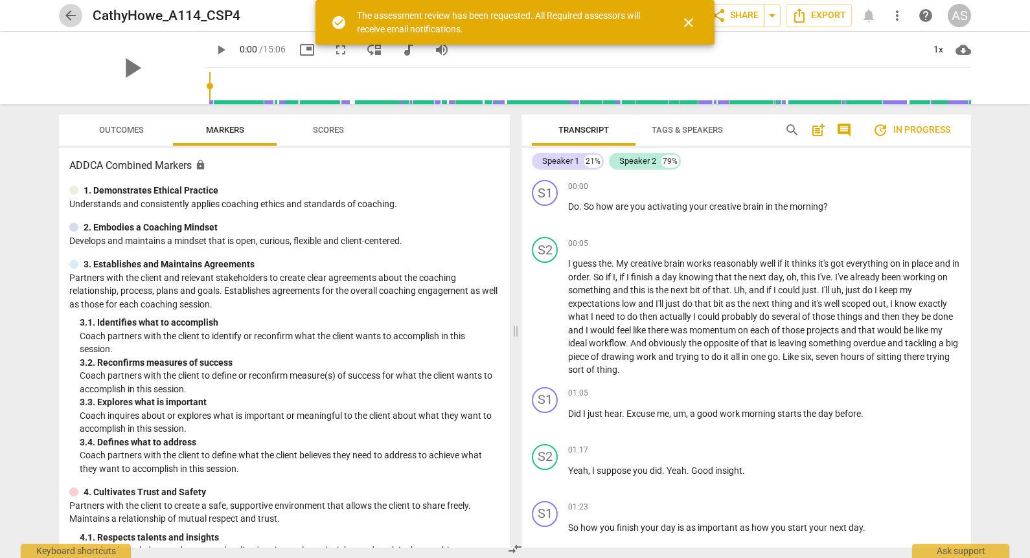
click at [71, 12] on span "arrow_back" at bounding box center [71, 16] width 16 height 16
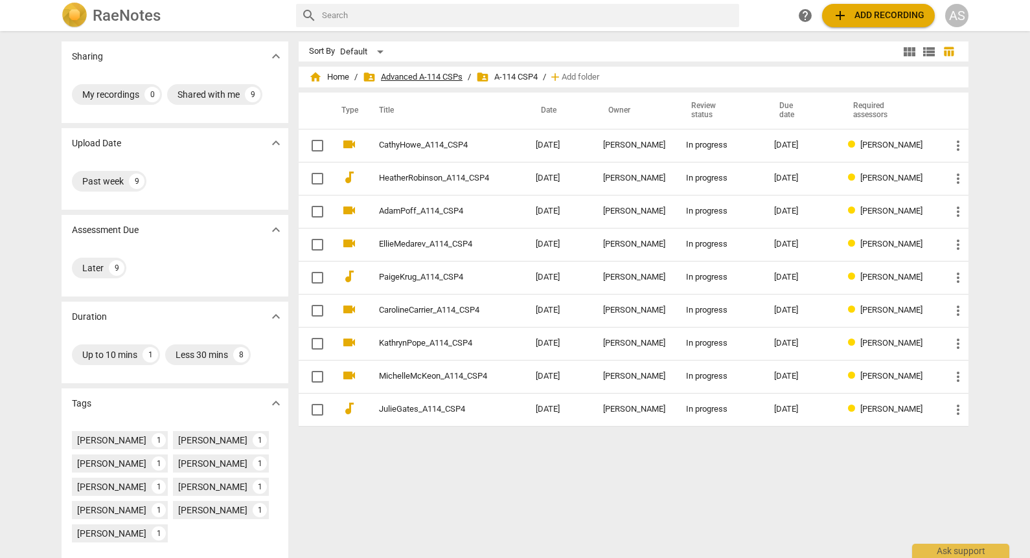
click at [422, 75] on span "folder_shared Advanced A-114 CSPs" at bounding box center [413, 77] width 100 height 13
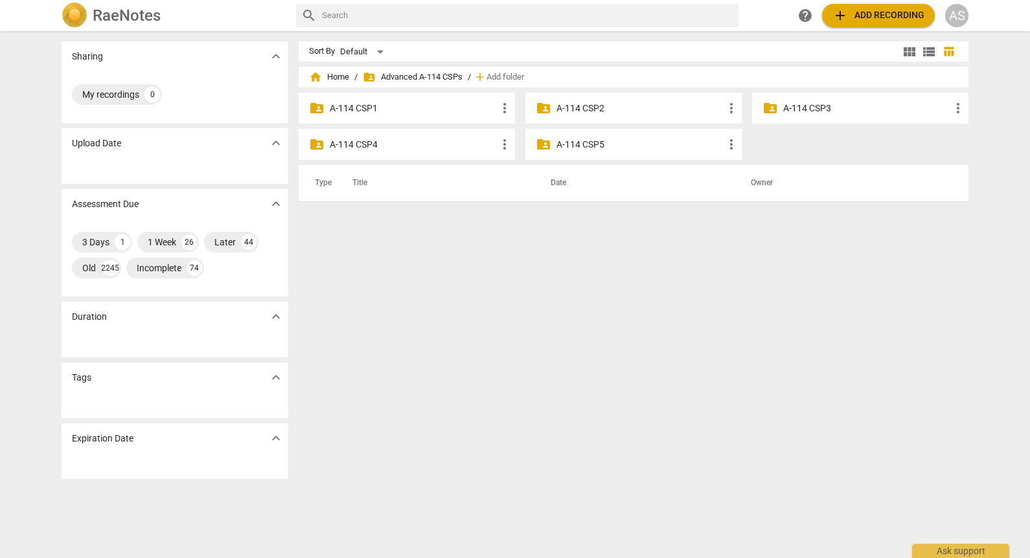
click at [897, 104] on p "A-114 CSP3" at bounding box center [866, 109] width 167 height 14
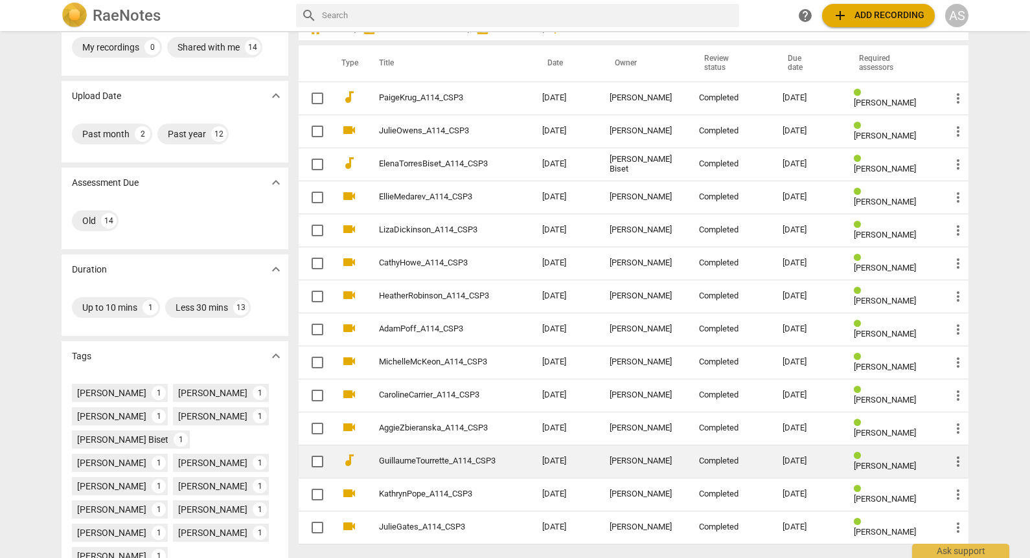
scroll to position [65, 0]
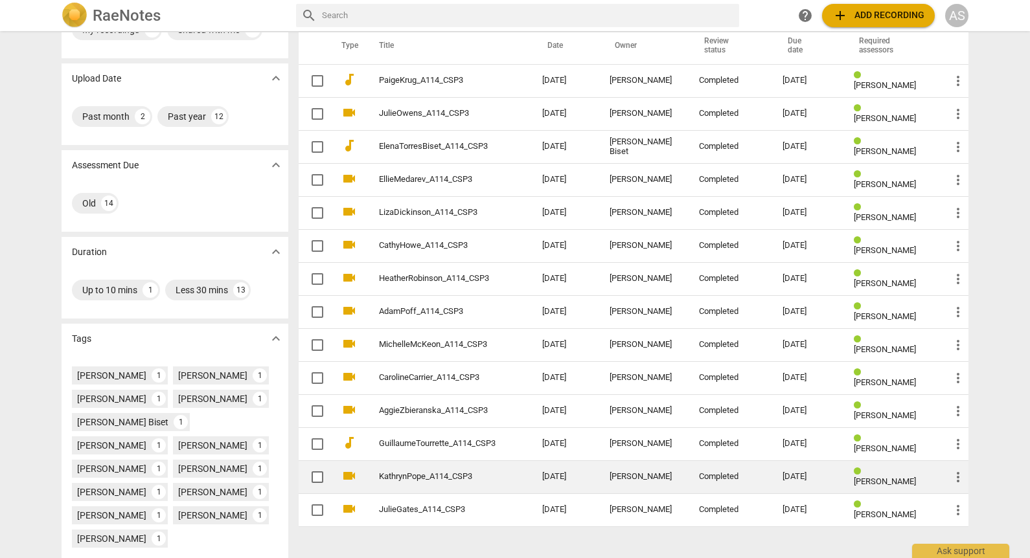
click at [691, 476] on td "Completed" at bounding box center [730, 476] width 84 height 33
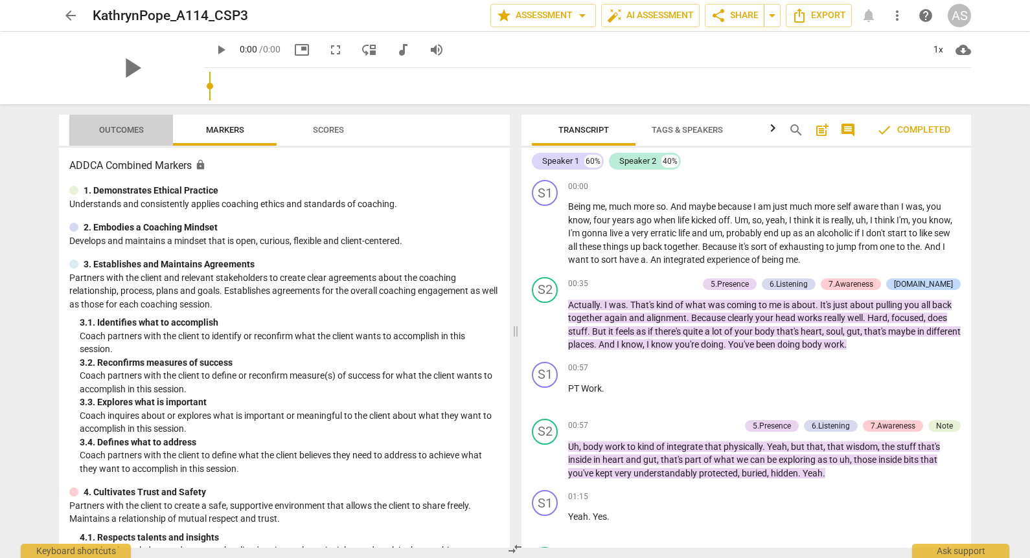
click at [110, 123] on span "Outcomes" at bounding box center [122, 130] width 76 height 17
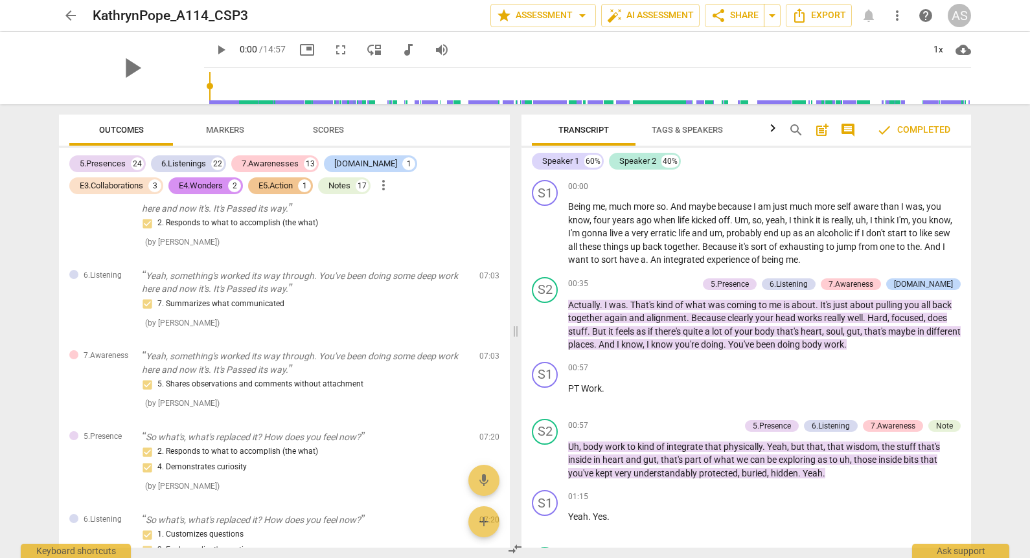
scroll to position [2836, 0]
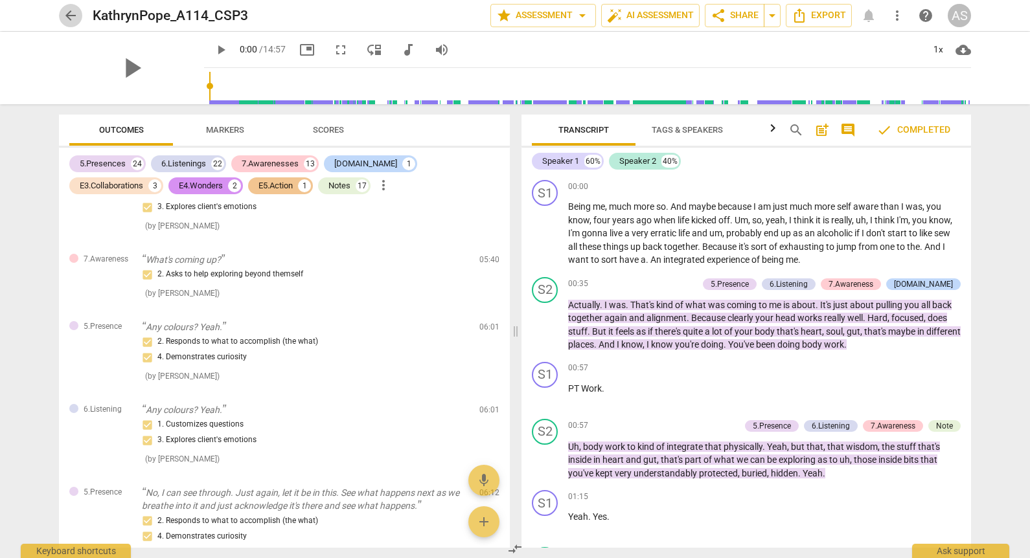
click at [72, 19] on span "arrow_back" at bounding box center [71, 16] width 16 height 16
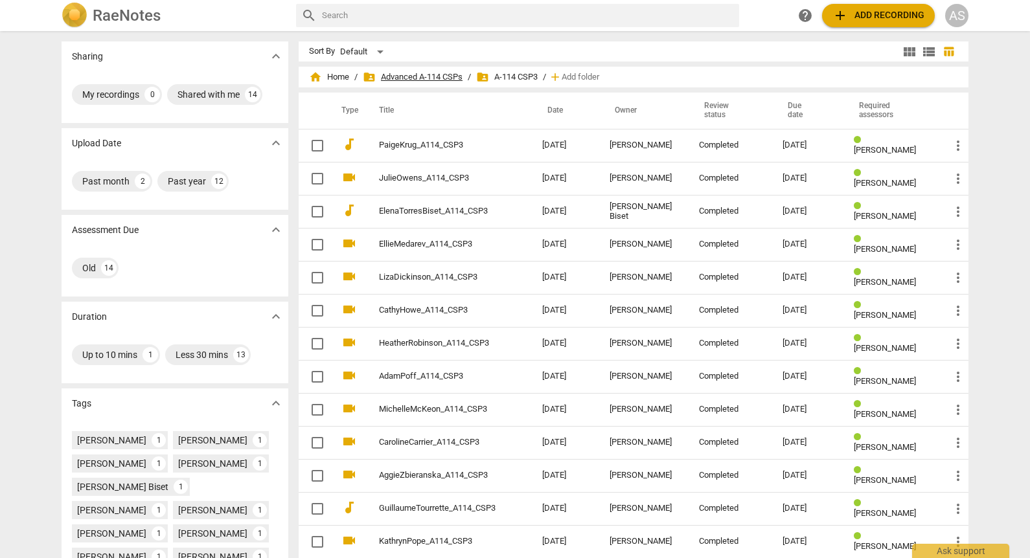
click at [444, 73] on span "folder_shared Advanced A-114 CSPs" at bounding box center [413, 77] width 100 height 13
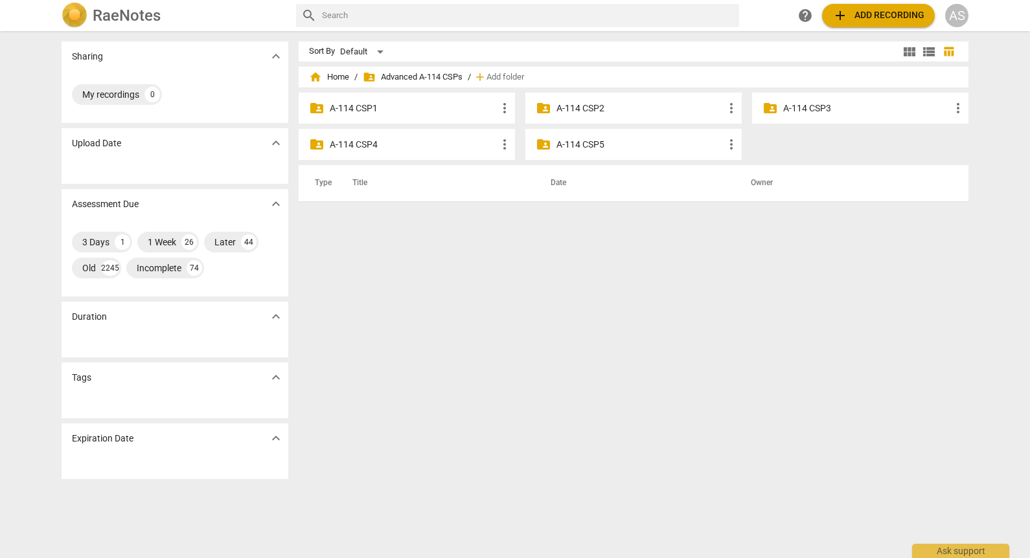
click at [569, 106] on p "A-114 CSP2" at bounding box center [639, 109] width 167 height 14
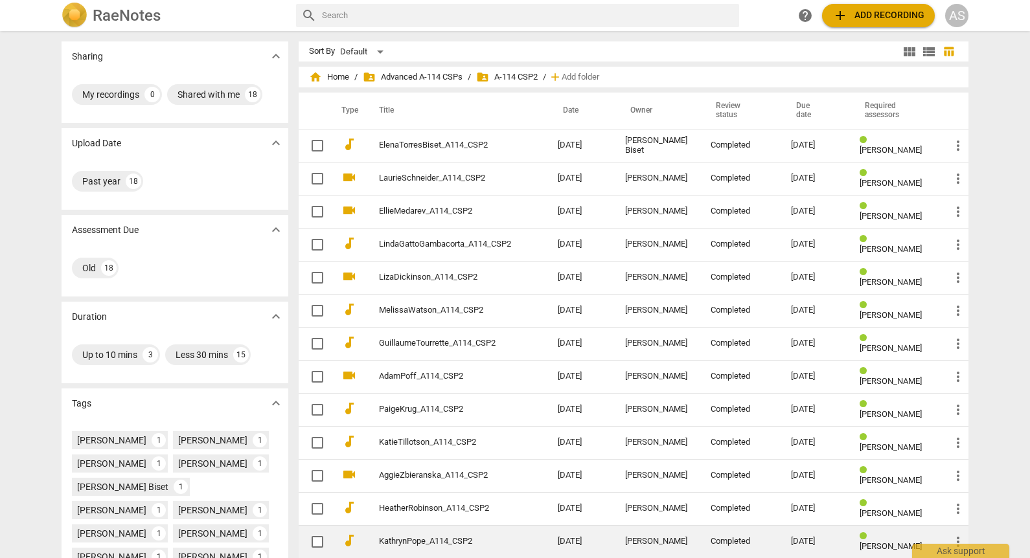
click at [605, 545] on td "2025-07-08" at bounding box center [580, 541] width 67 height 33
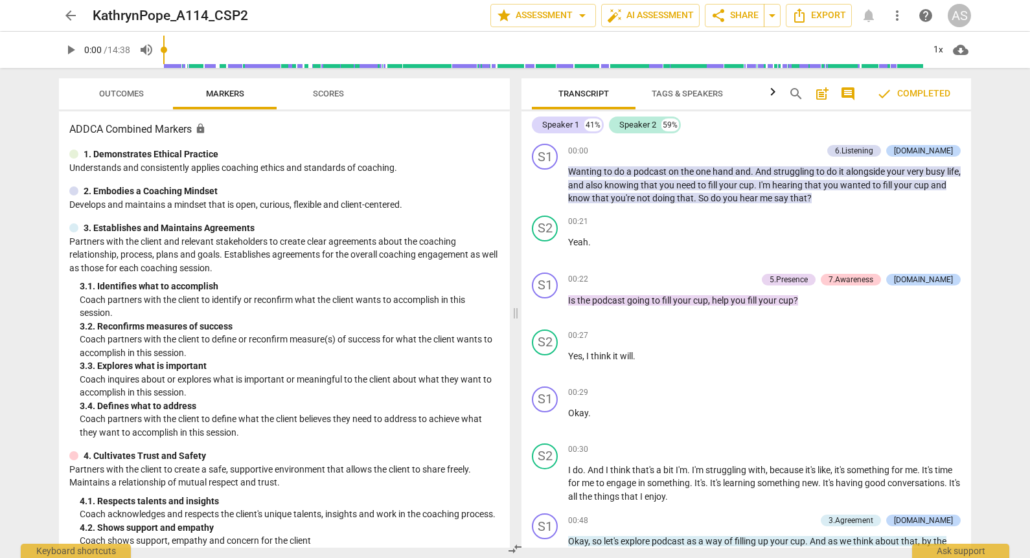
click at [123, 94] on span "Outcomes" at bounding box center [121, 94] width 45 height 10
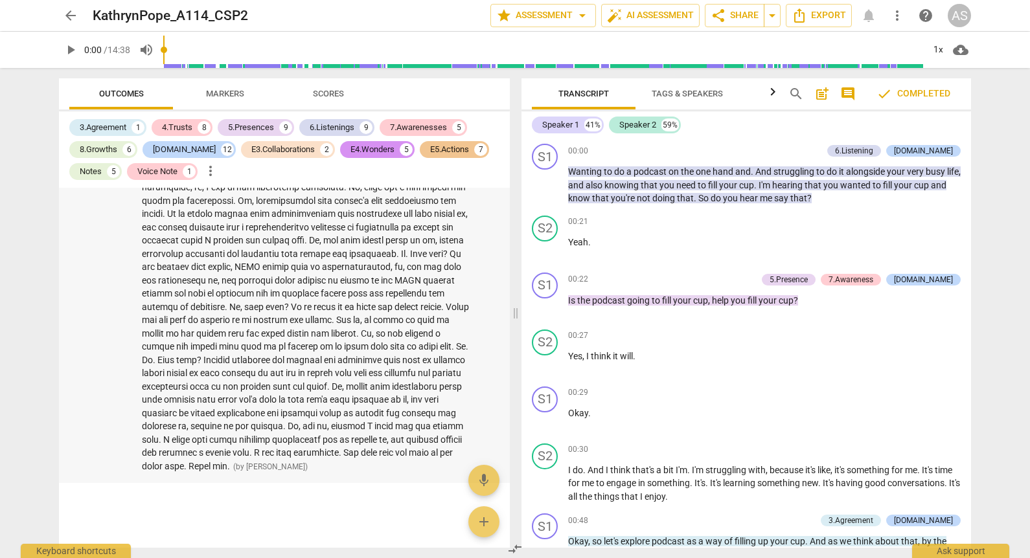
scroll to position [7535, 0]
click at [69, 10] on span "arrow_back" at bounding box center [71, 16] width 16 height 16
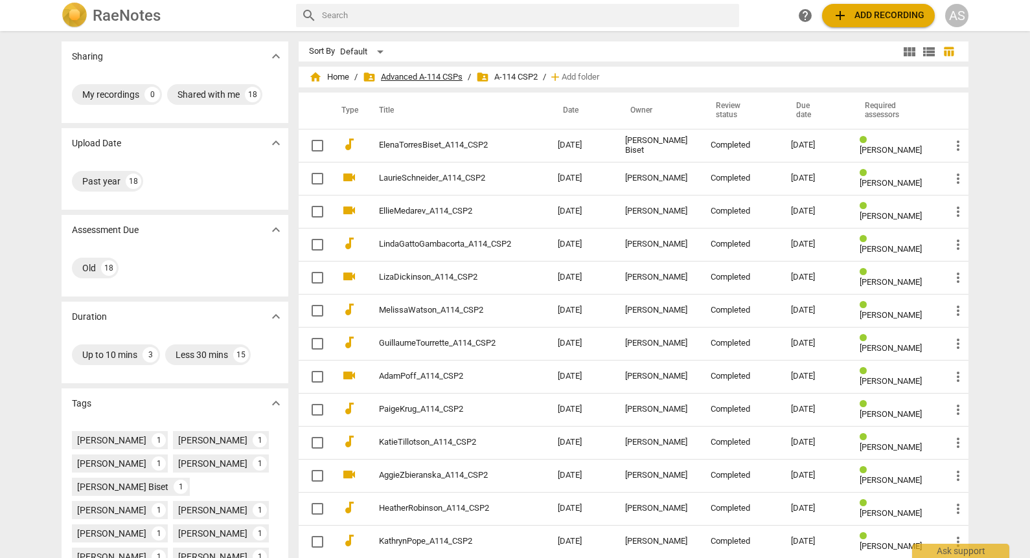
click at [391, 75] on span "folder_shared Advanced A-114 CSPs" at bounding box center [413, 77] width 100 height 13
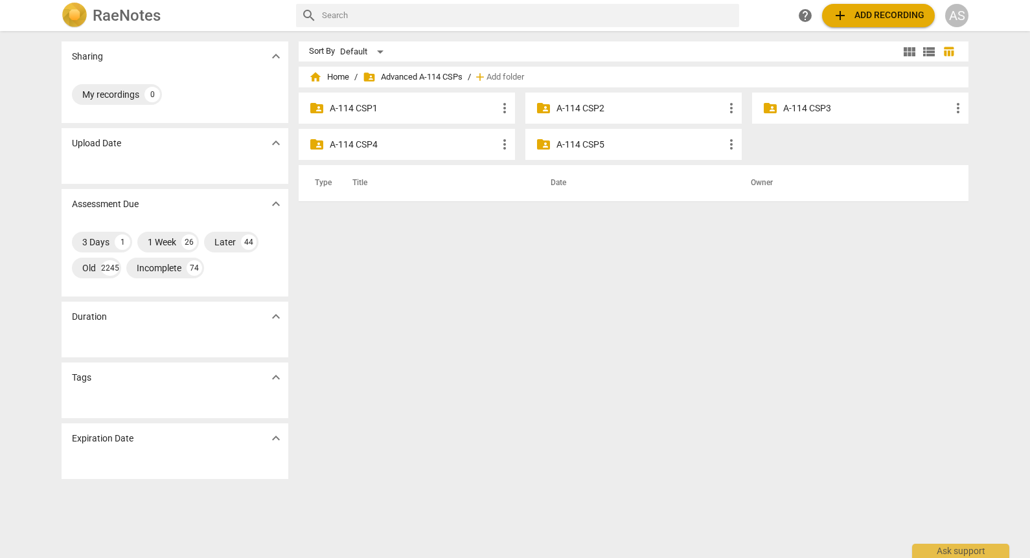
click at [372, 104] on p "A-114 CSP1" at bounding box center [413, 109] width 167 height 14
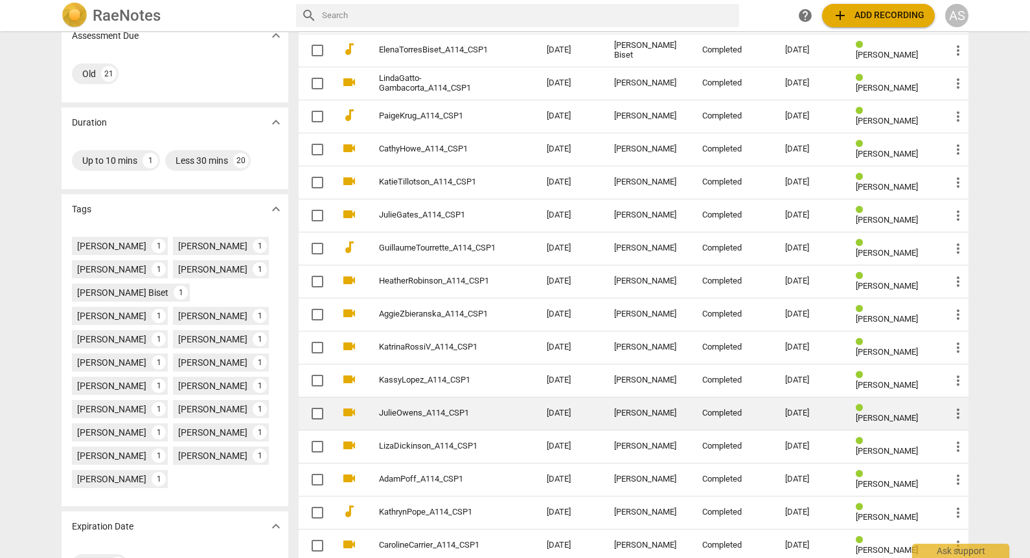
scroll to position [259, 0]
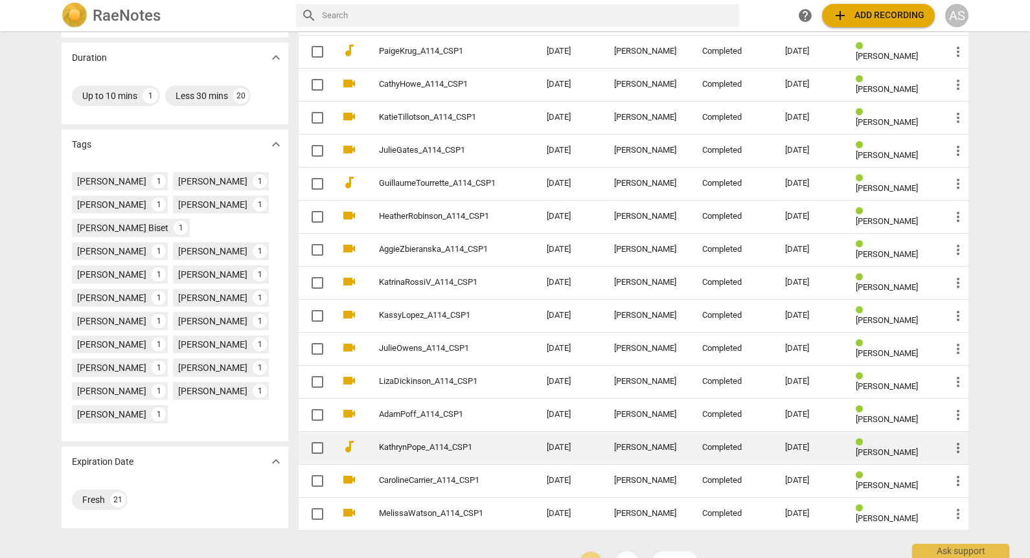
click at [647, 444] on div "Kathryn Pope" at bounding box center [647, 448] width 67 height 10
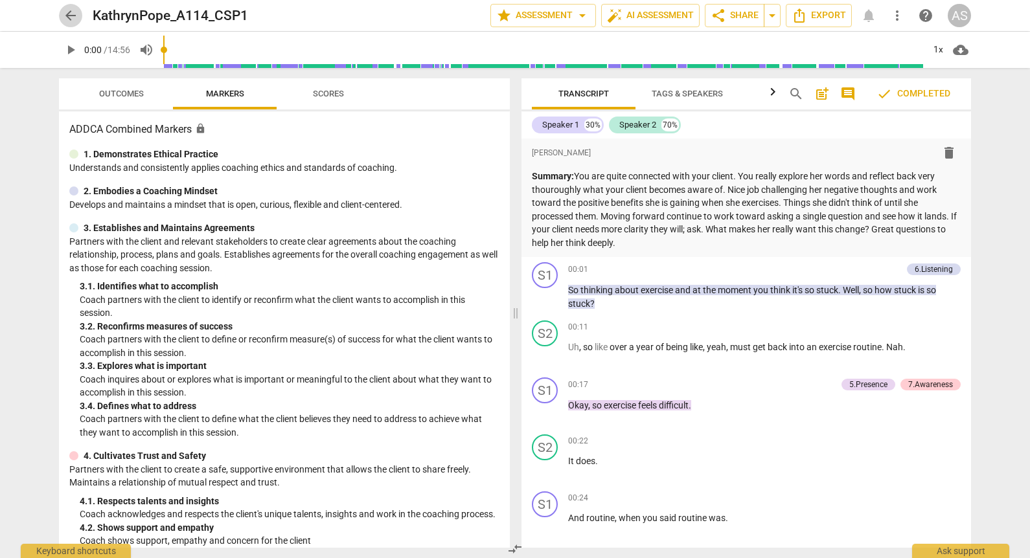
click at [73, 10] on span "arrow_back" at bounding box center [71, 16] width 16 height 16
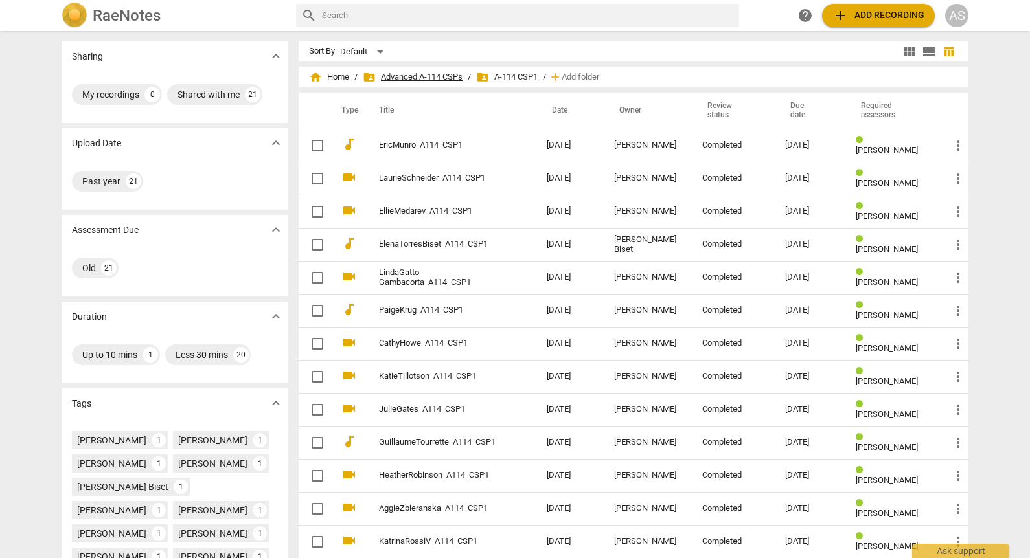
click at [413, 73] on span "folder_shared Advanced A-114 CSPs" at bounding box center [413, 77] width 100 height 13
